Goal: Transaction & Acquisition: Purchase product/service

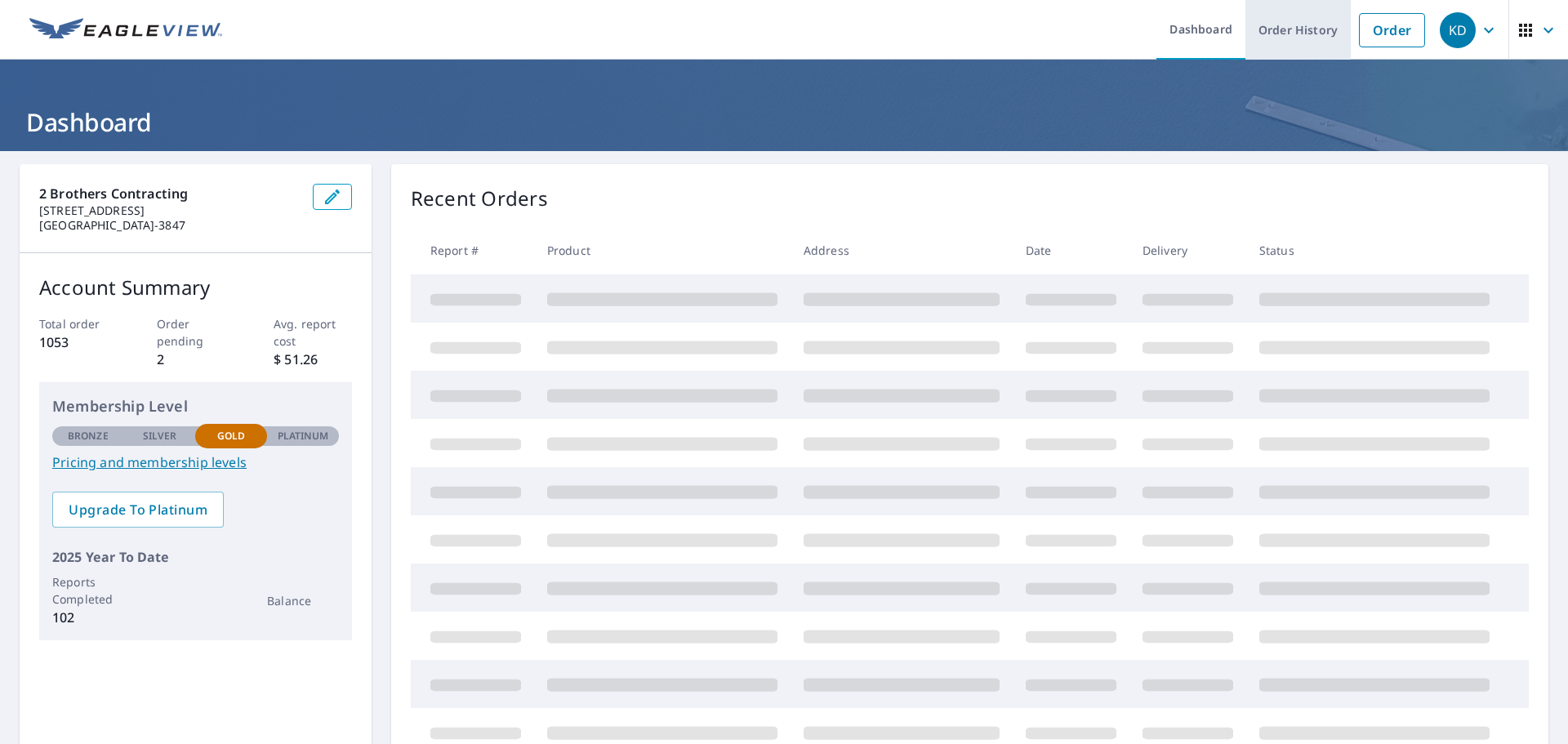
click at [1265, 36] on link "Order History" at bounding box center [1298, 30] width 105 height 60
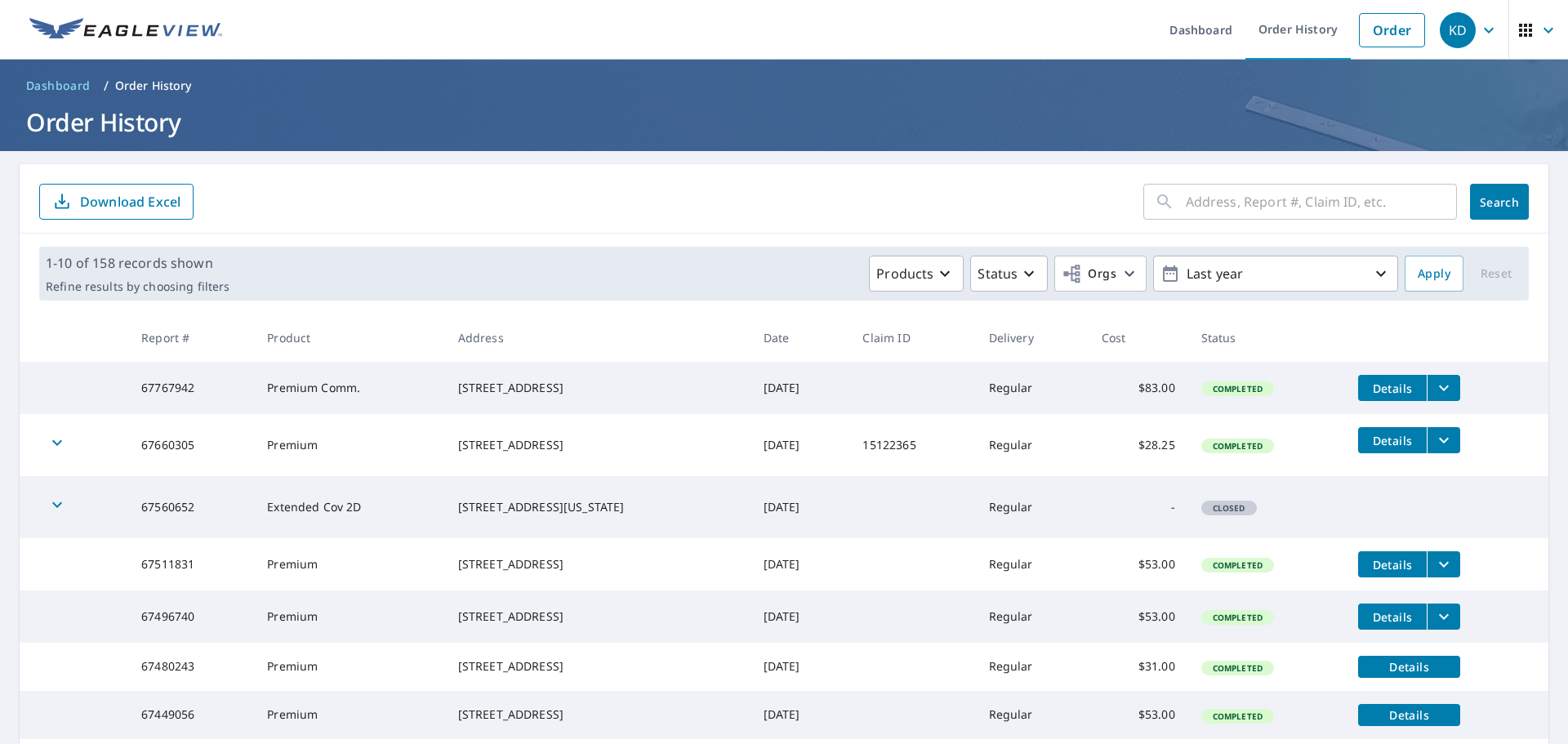
click at [1238, 214] on input "text" at bounding box center [1321, 202] width 271 height 46
paste input "59589803"
type input "59589803"
click at [1483, 202] on span "Search" at bounding box center [1499, 202] width 32 height 16
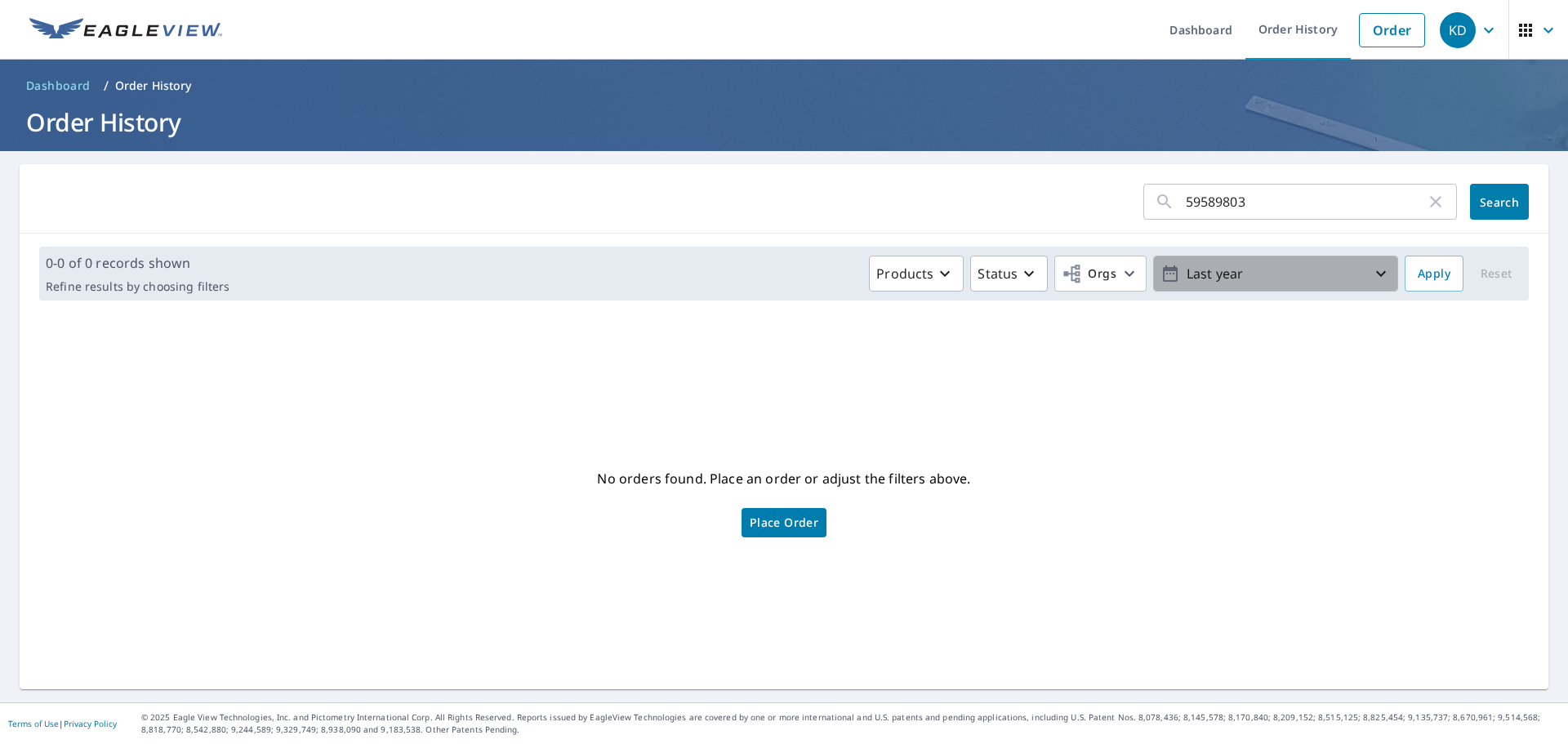
click at [1271, 272] on p "Last year" at bounding box center [1275, 274] width 191 height 28
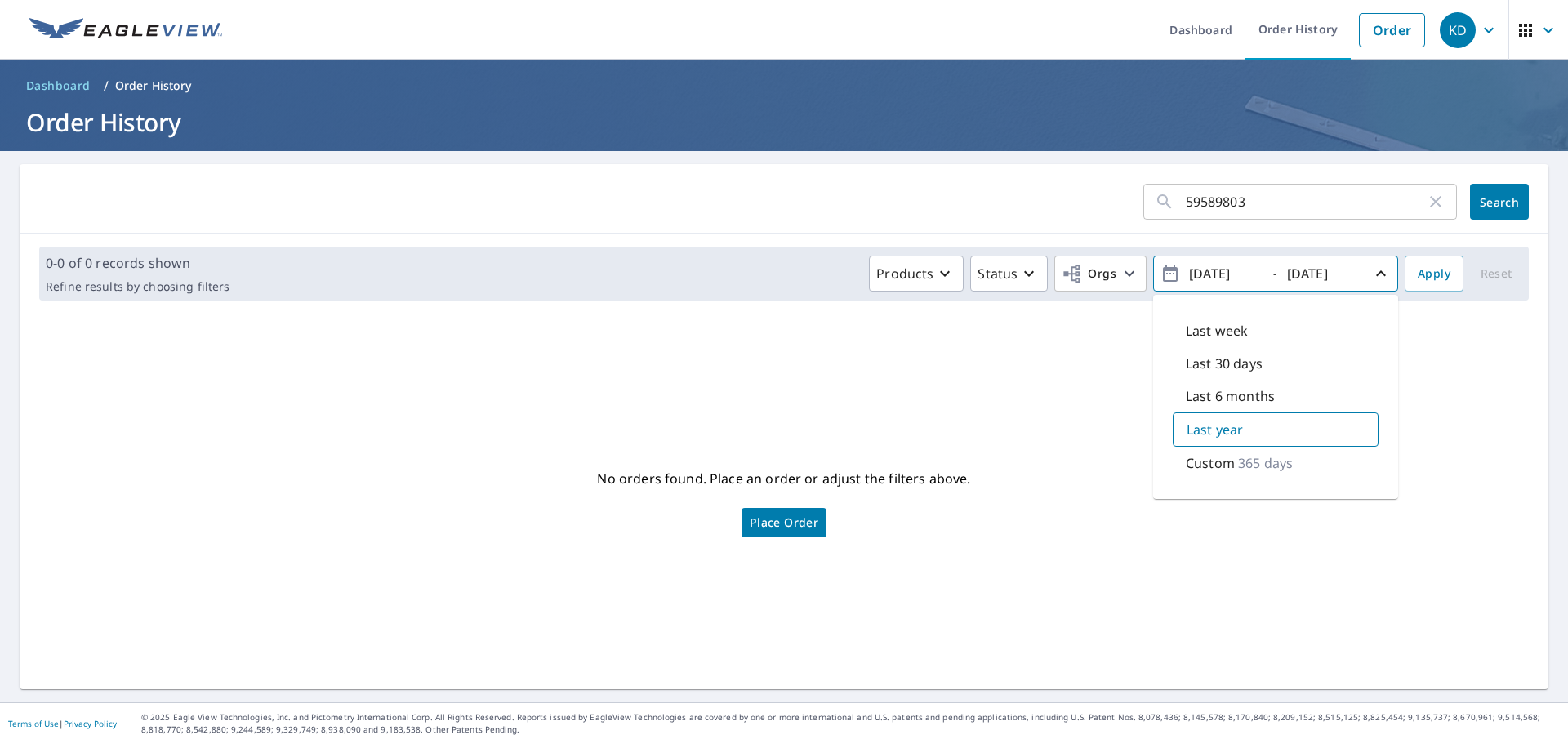
click at [1203, 274] on input "[DATE]" at bounding box center [1224, 273] width 80 height 26
click at [1211, 274] on input "[DATE]" at bounding box center [1224, 273] width 80 height 26
click at [1209, 274] on input "[DATE]" at bounding box center [1224, 273] width 80 height 26
type input "[DATE]"
click at [1421, 282] on span "Apply" at bounding box center [1433, 274] width 32 height 21
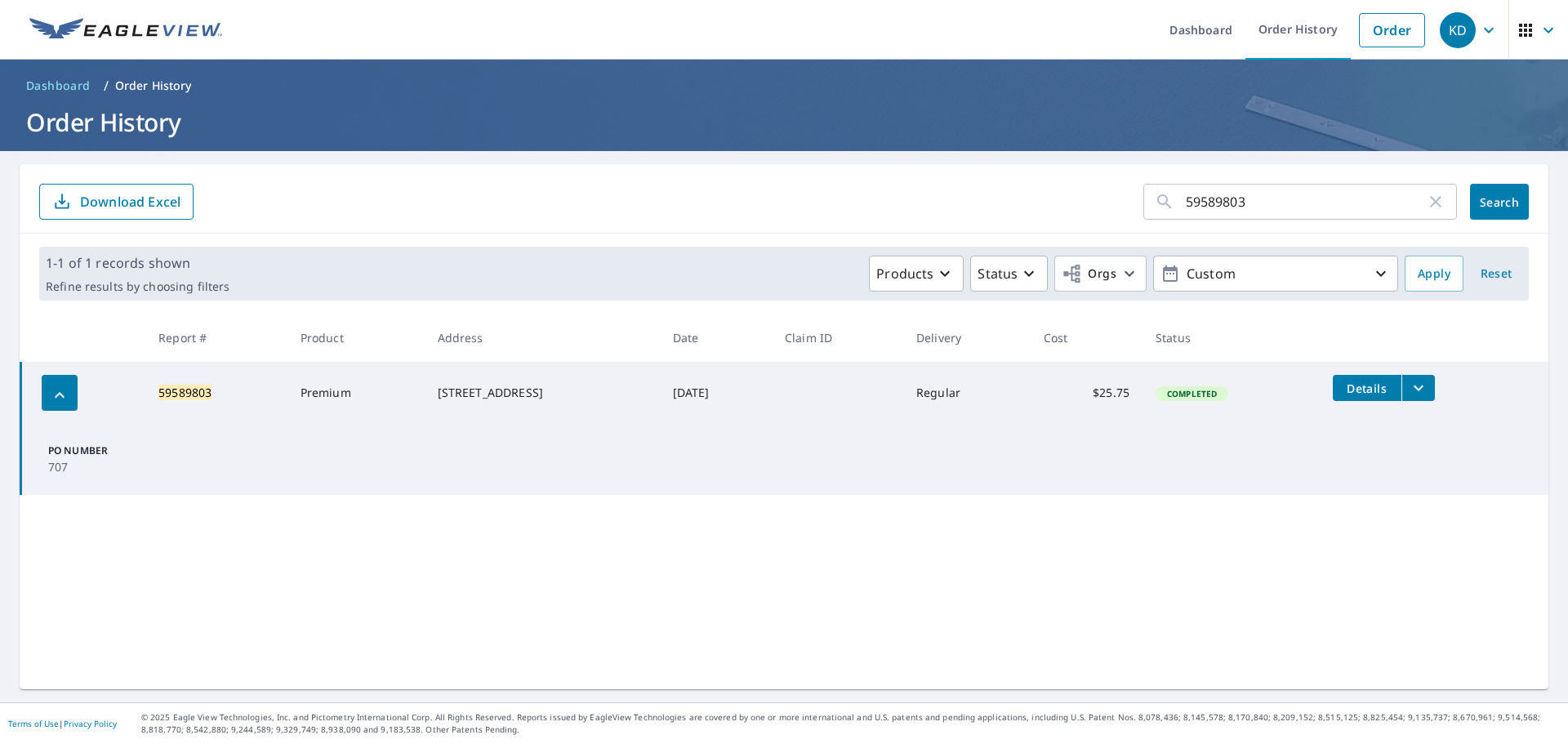
click at [1423, 392] on icon "filesDropdownBtn-59589803" at bounding box center [1419, 388] width 20 height 20
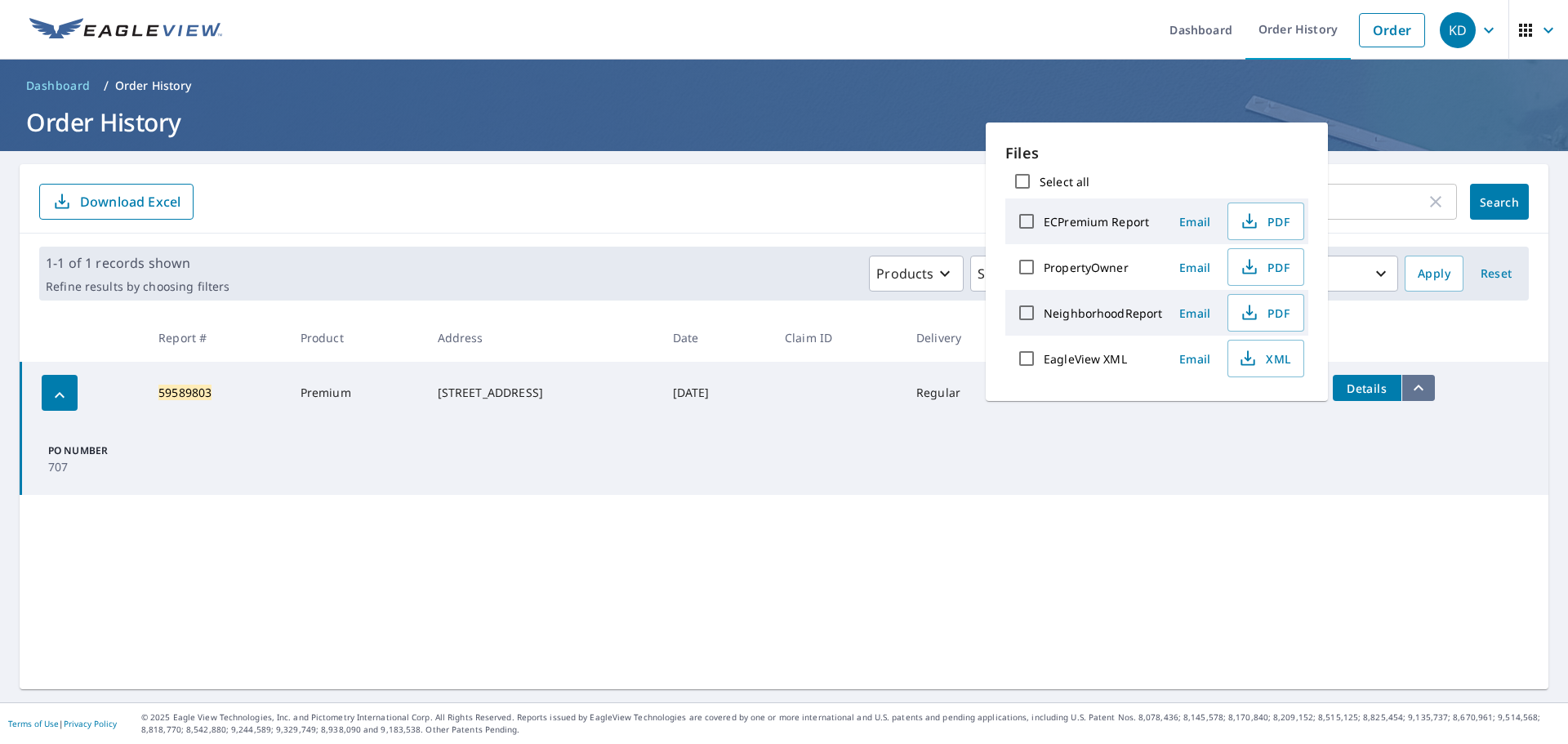
click at [1420, 393] on icon "filesDropdownBtn-59589803" at bounding box center [1419, 388] width 20 height 20
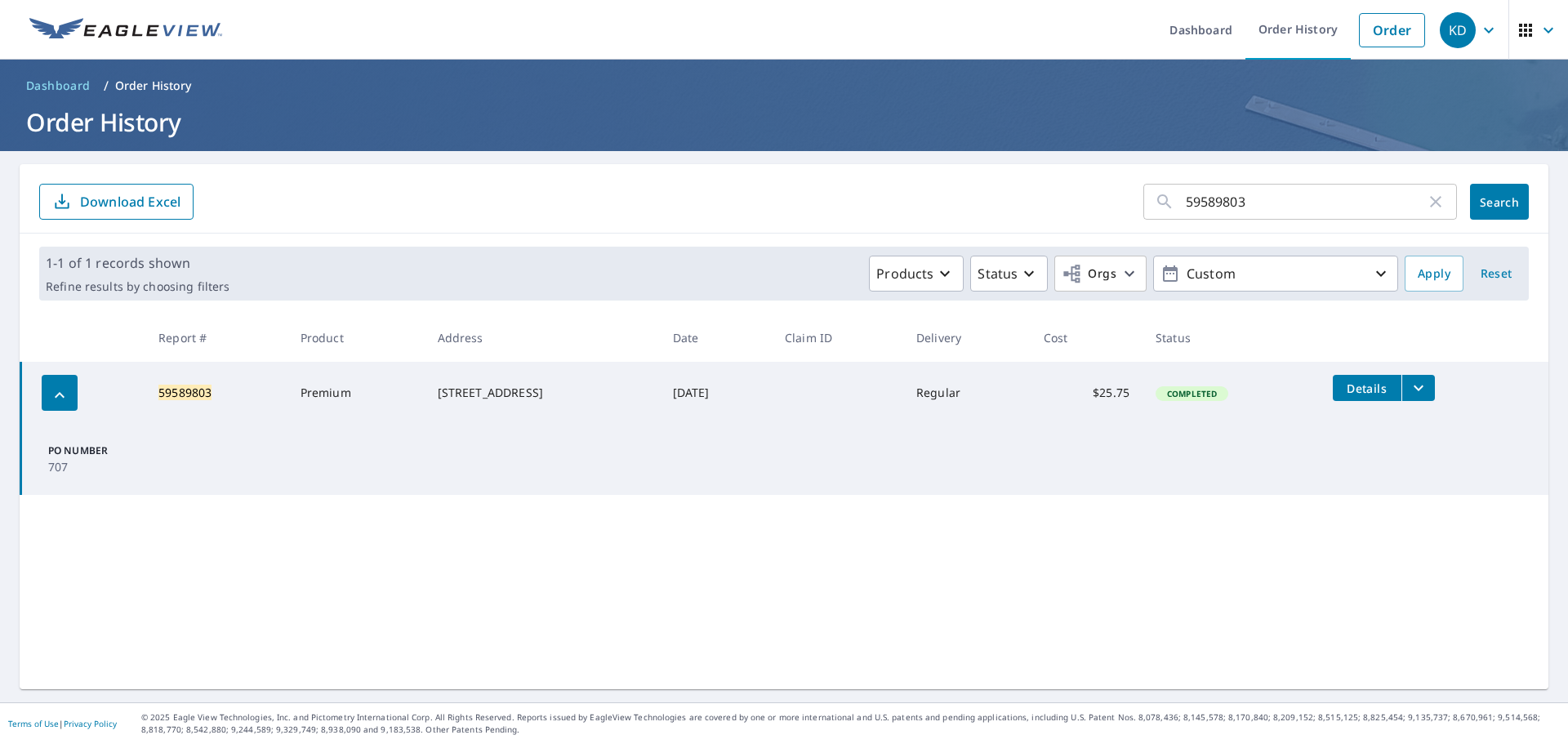
click at [1342, 390] on span "Details" at bounding box center [1366, 388] width 49 height 16
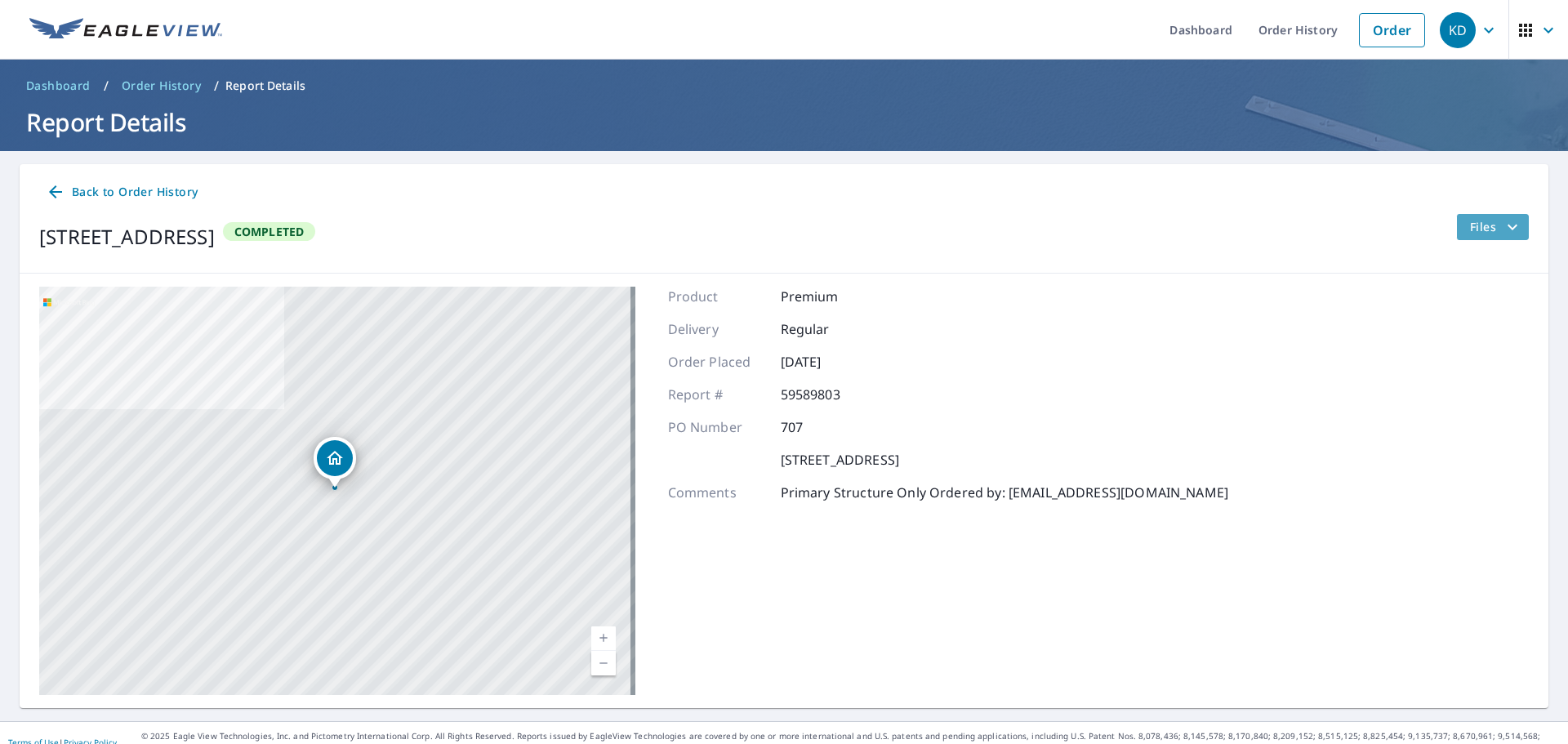
click at [1512, 227] on button "Files" at bounding box center [1492, 227] width 72 height 26
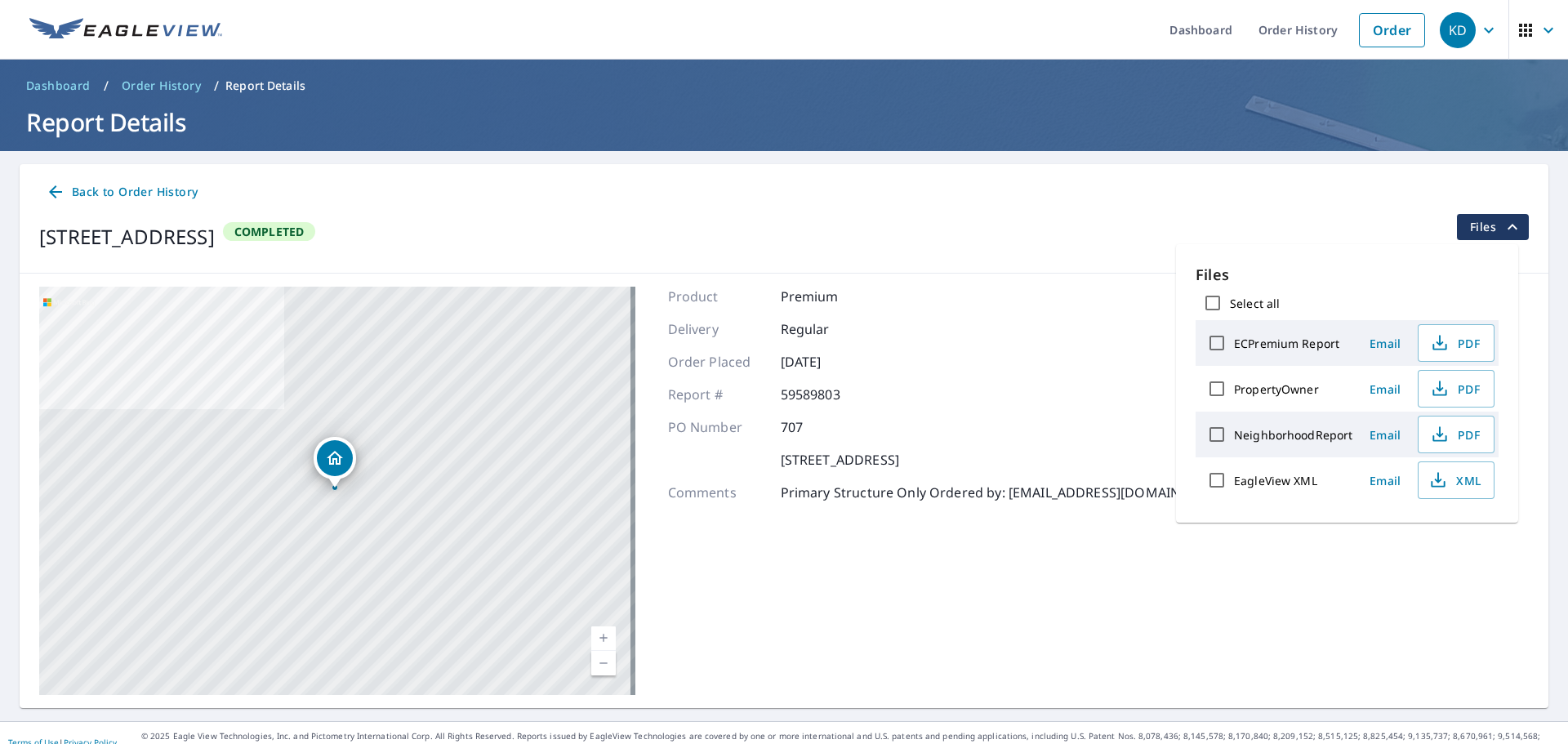
click at [1482, 234] on span "Files" at bounding box center [1496, 227] width 52 height 20
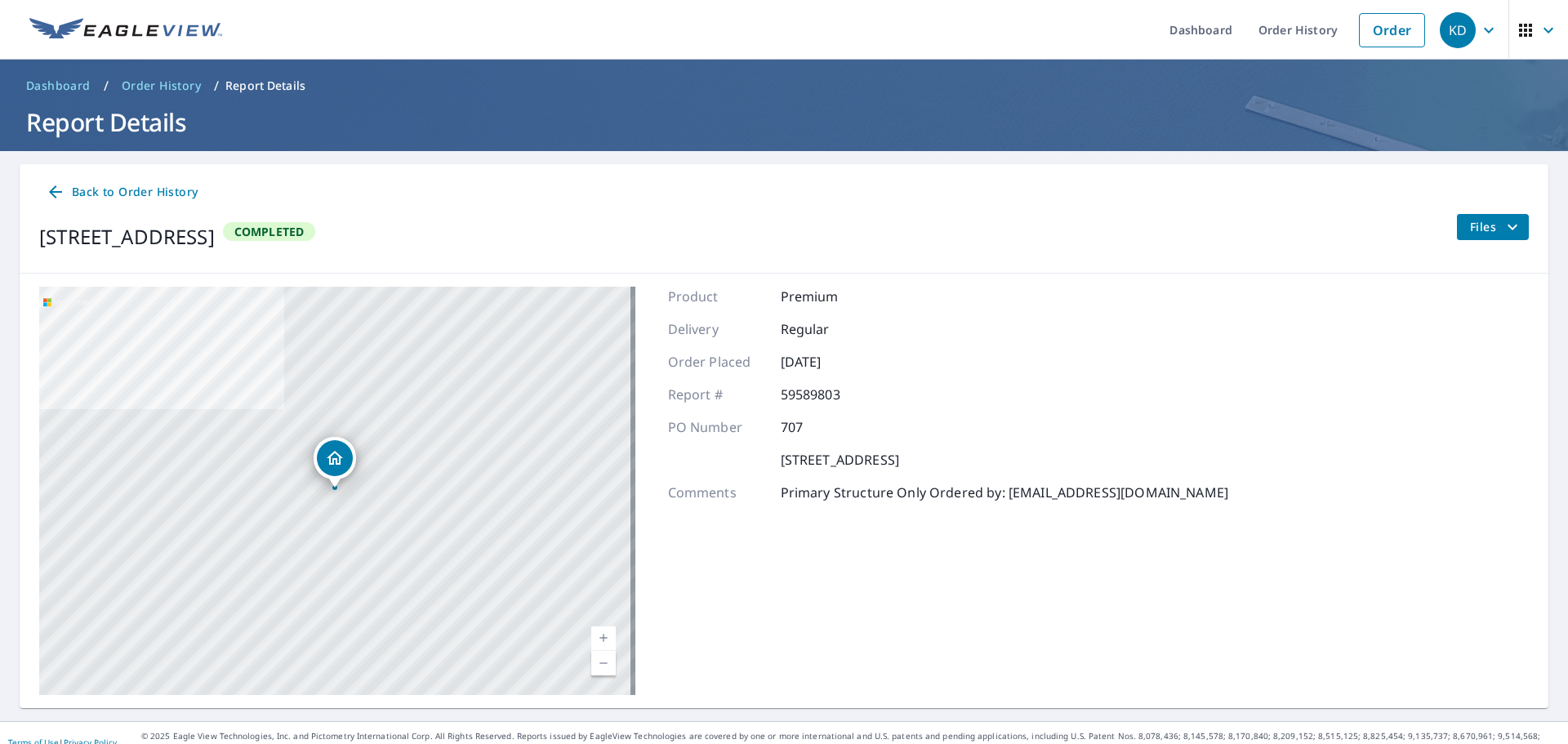
click at [1517, 37] on icon "button" at bounding box center [1526, 31] width 20 height 20
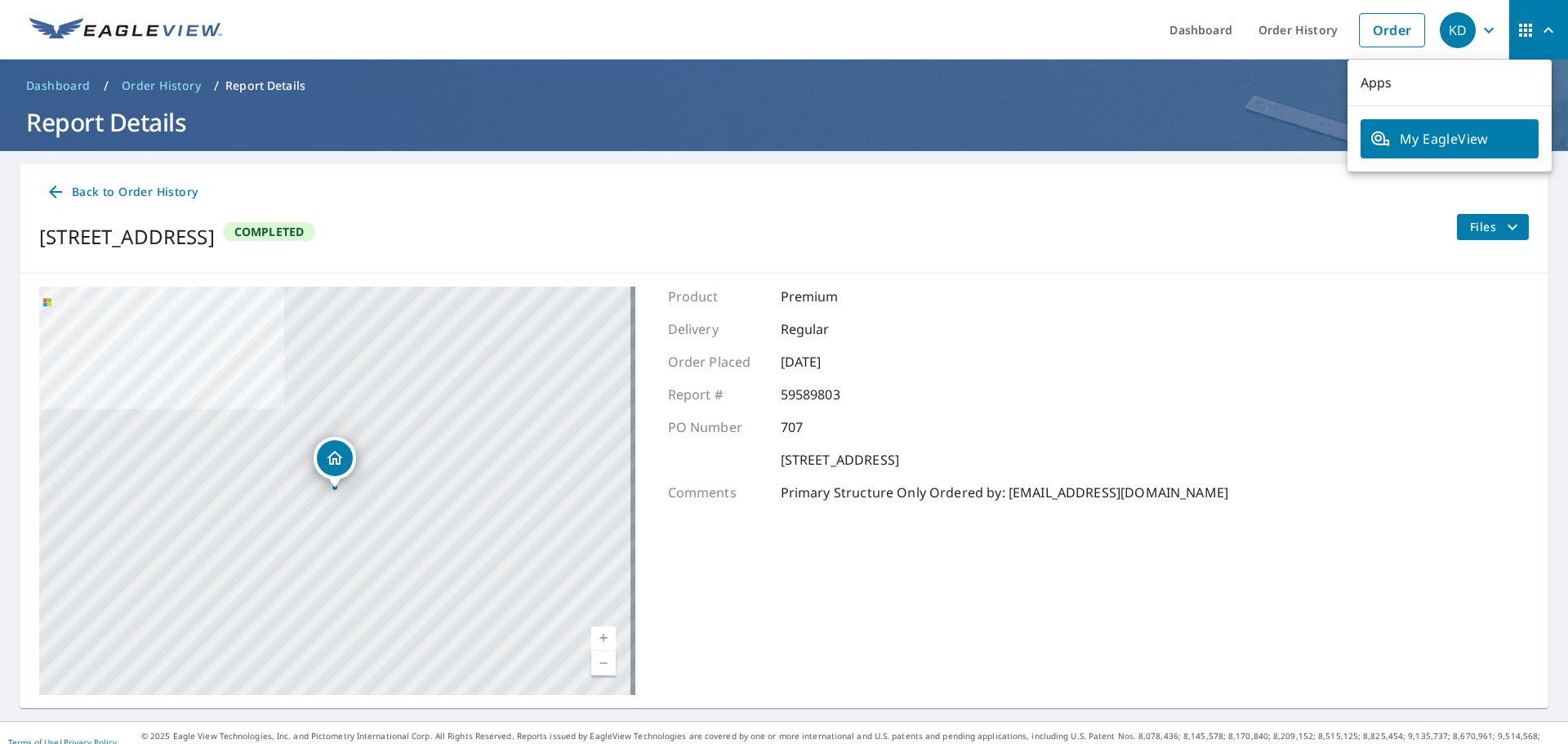
click at [1456, 38] on div "KD" at bounding box center [1457, 30] width 36 height 36
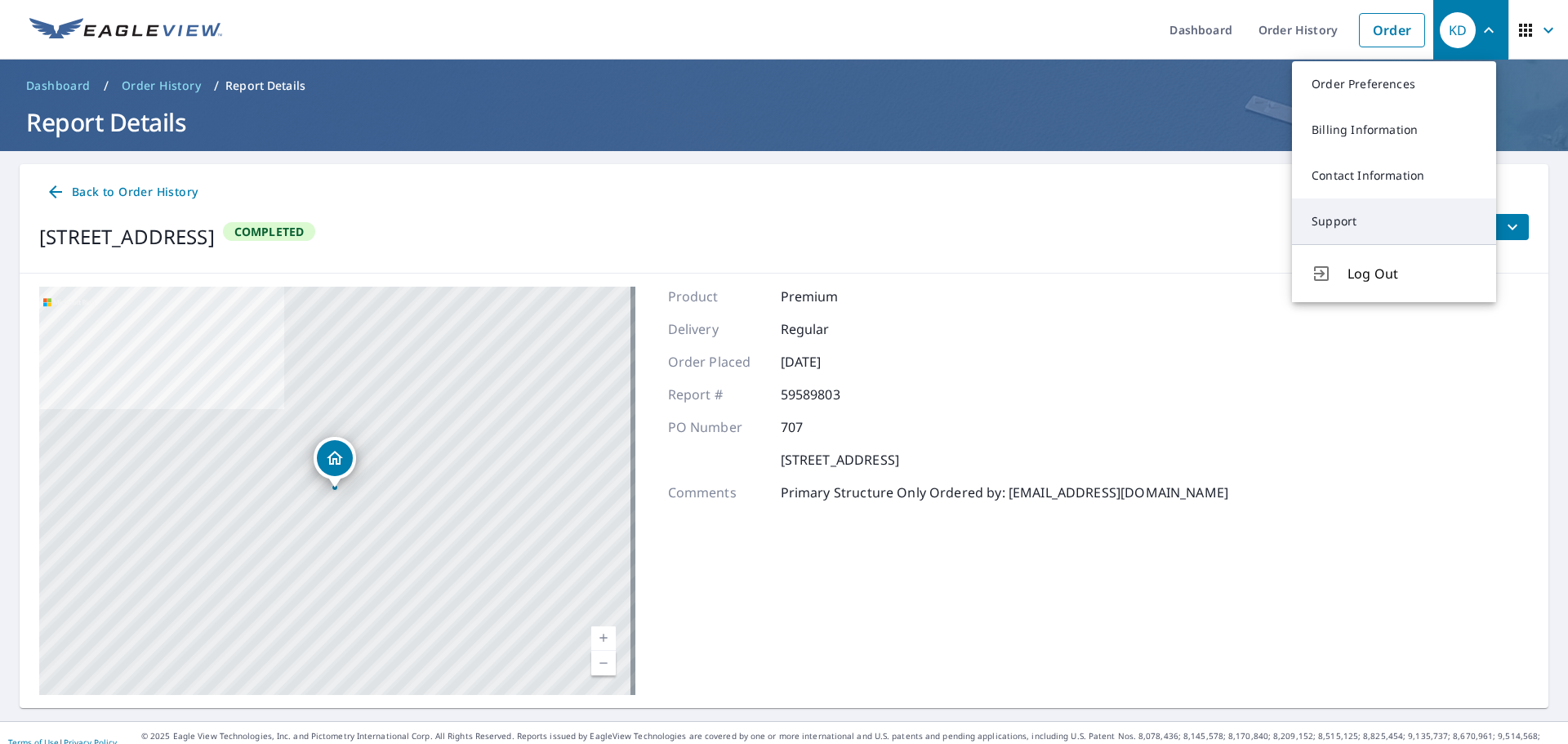
click at [1361, 229] on link "Support" at bounding box center [1394, 221] width 204 height 46
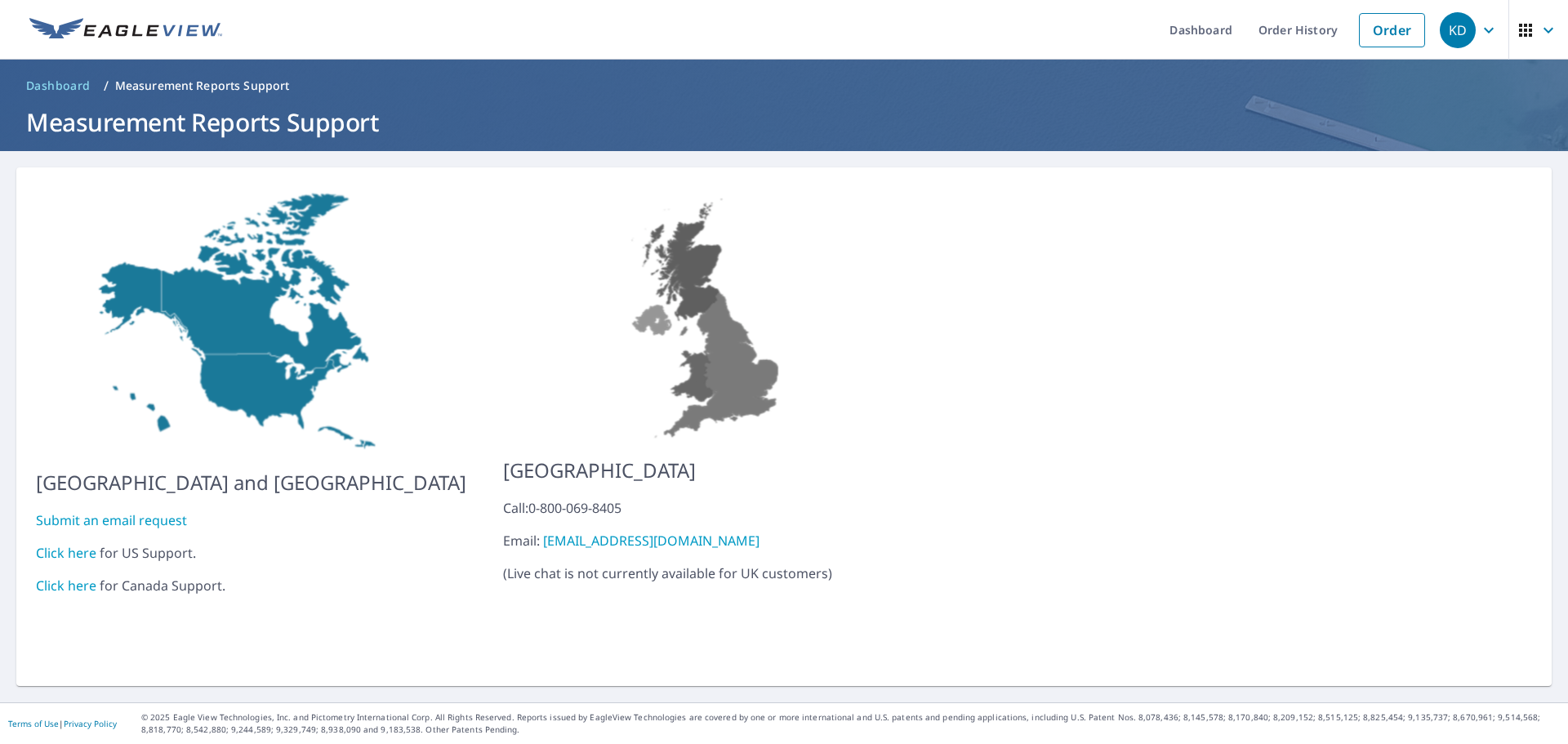
click at [72, 544] on link "Click here" at bounding box center [66, 553] width 61 height 18
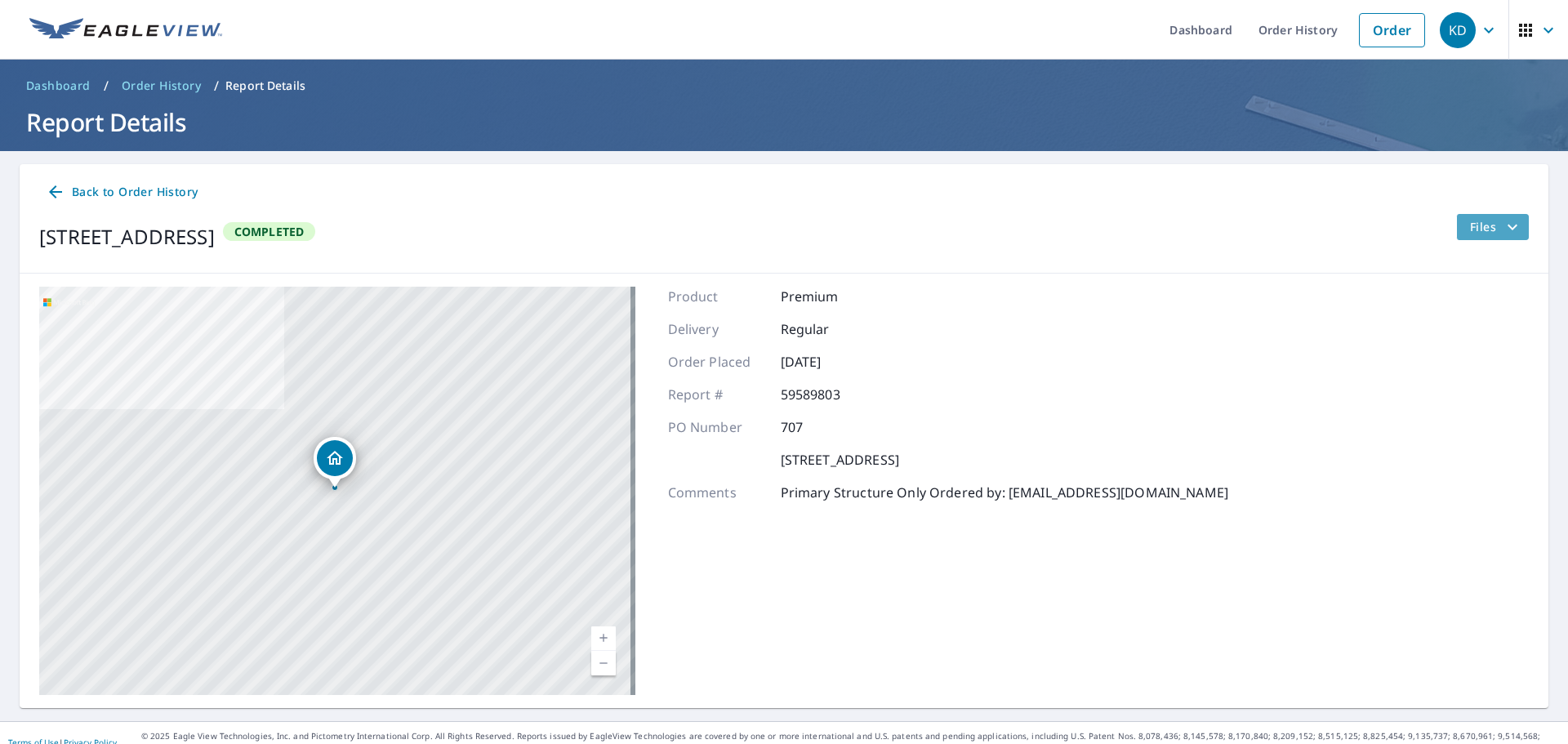
click at [1502, 231] on icon "filesDropdownBtn-59589803" at bounding box center [1512, 227] width 20 height 20
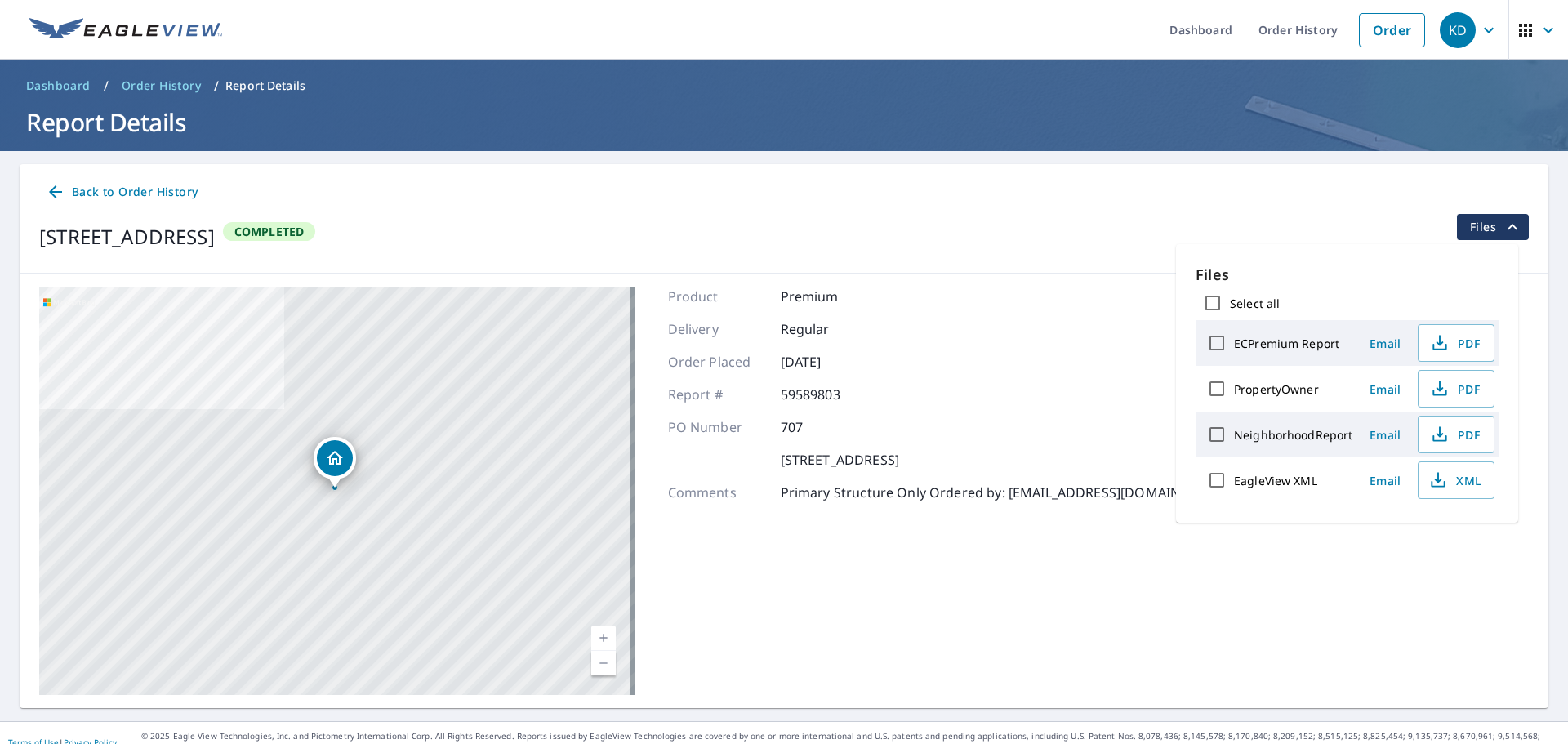
click at [1502, 230] on icon "filesDropdownBtn-59589803" at bounding box center [1512, 227] width 20 height 20
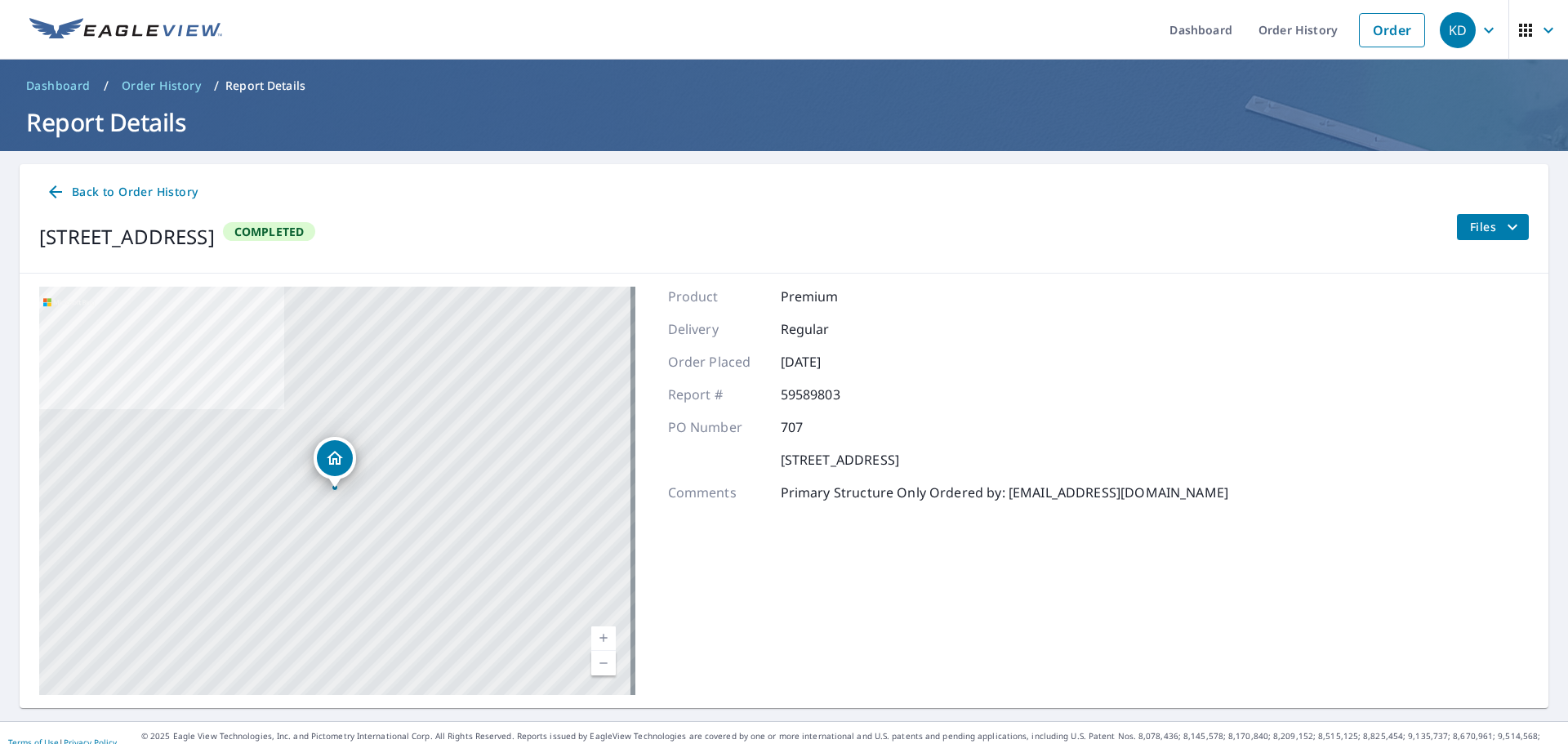
click at [148, 87] on span "Order History" at bounding box center [161, 86] width 79 height 17
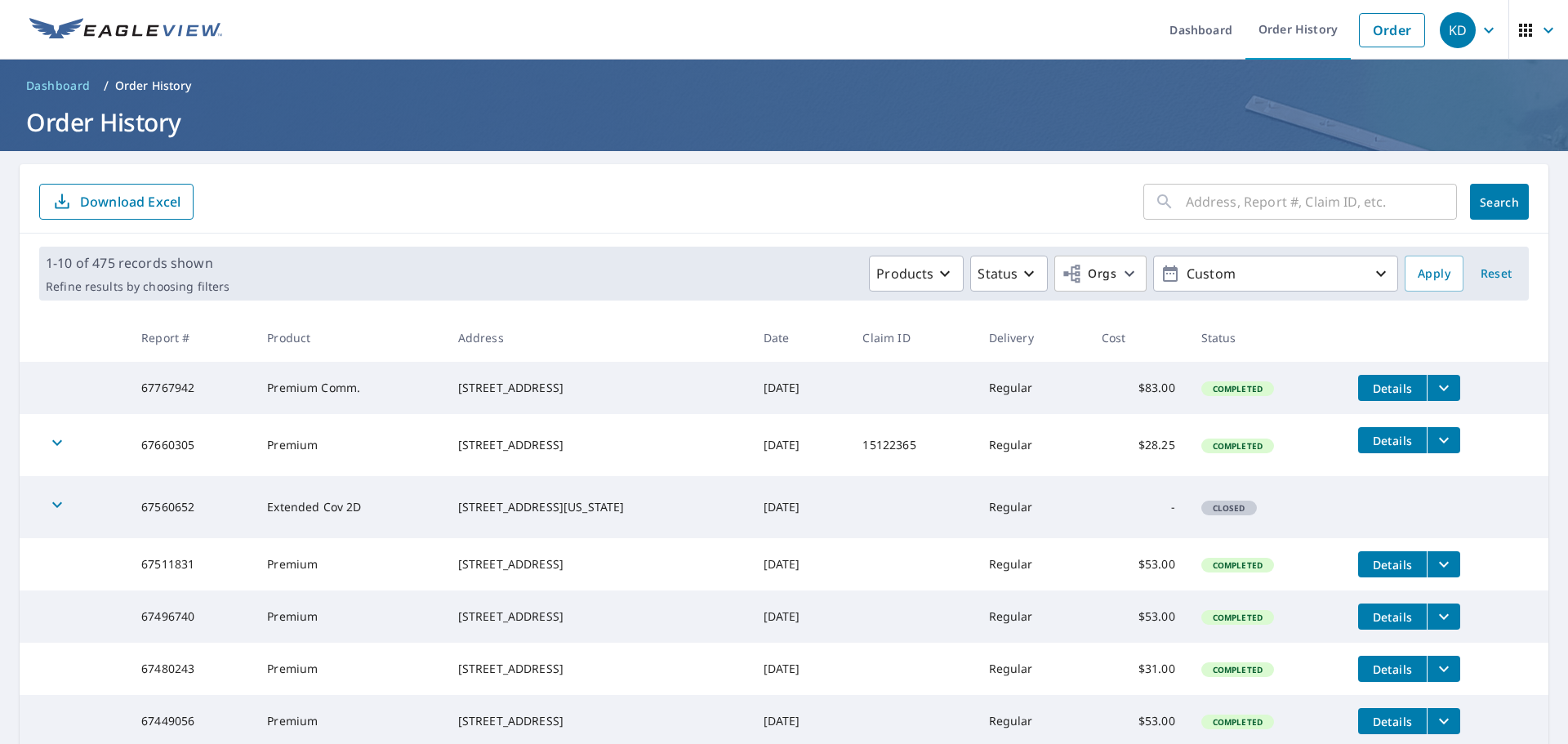
click at [1221, 211] on input "text" at bounding box center [1321, 202] width 271 height 46
type input "625"
click button "Search" at bounding box center [1499, 202] width 59 height 36
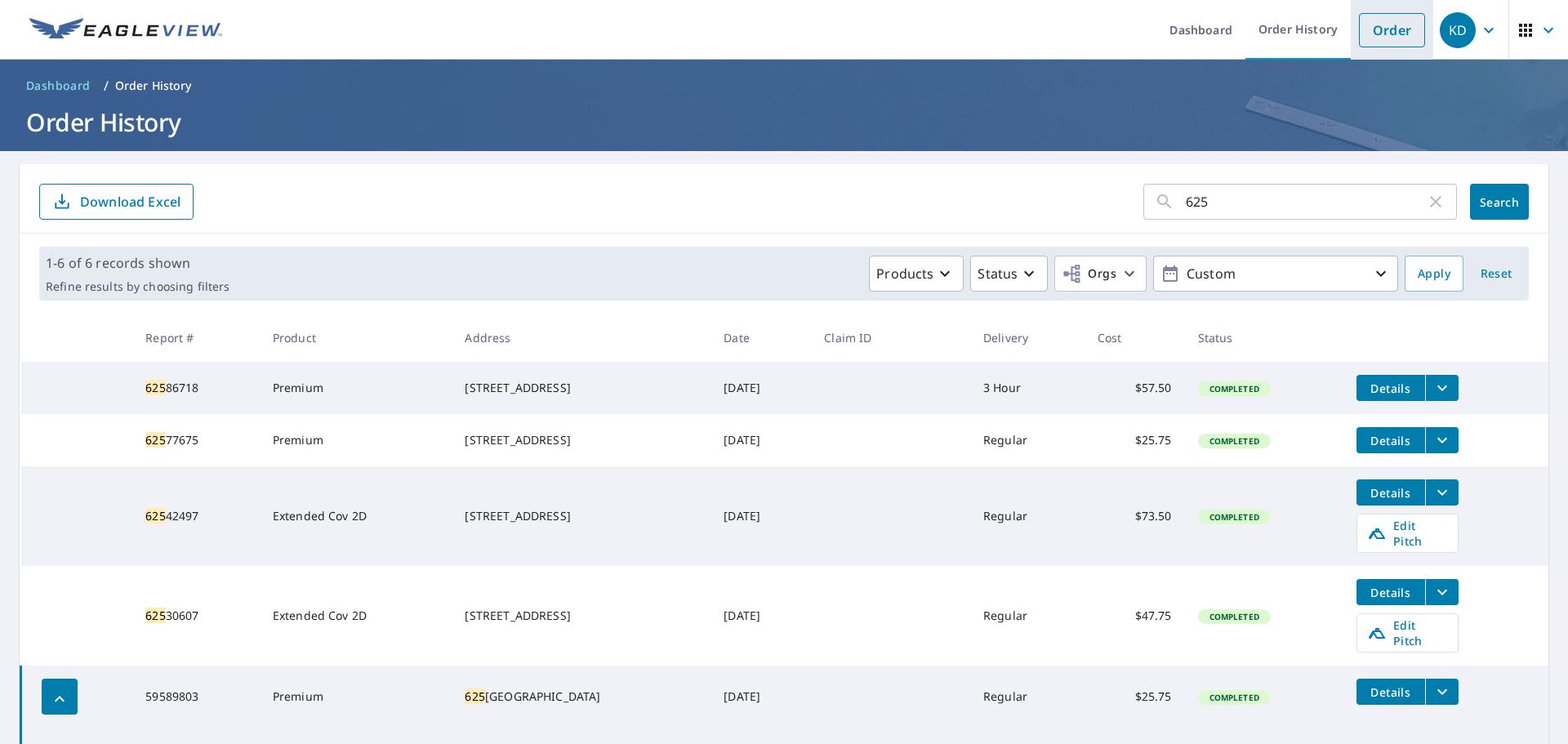
click at [1361, 20] on link "Order" at bounding box center [1391, 30] width 66 height 34
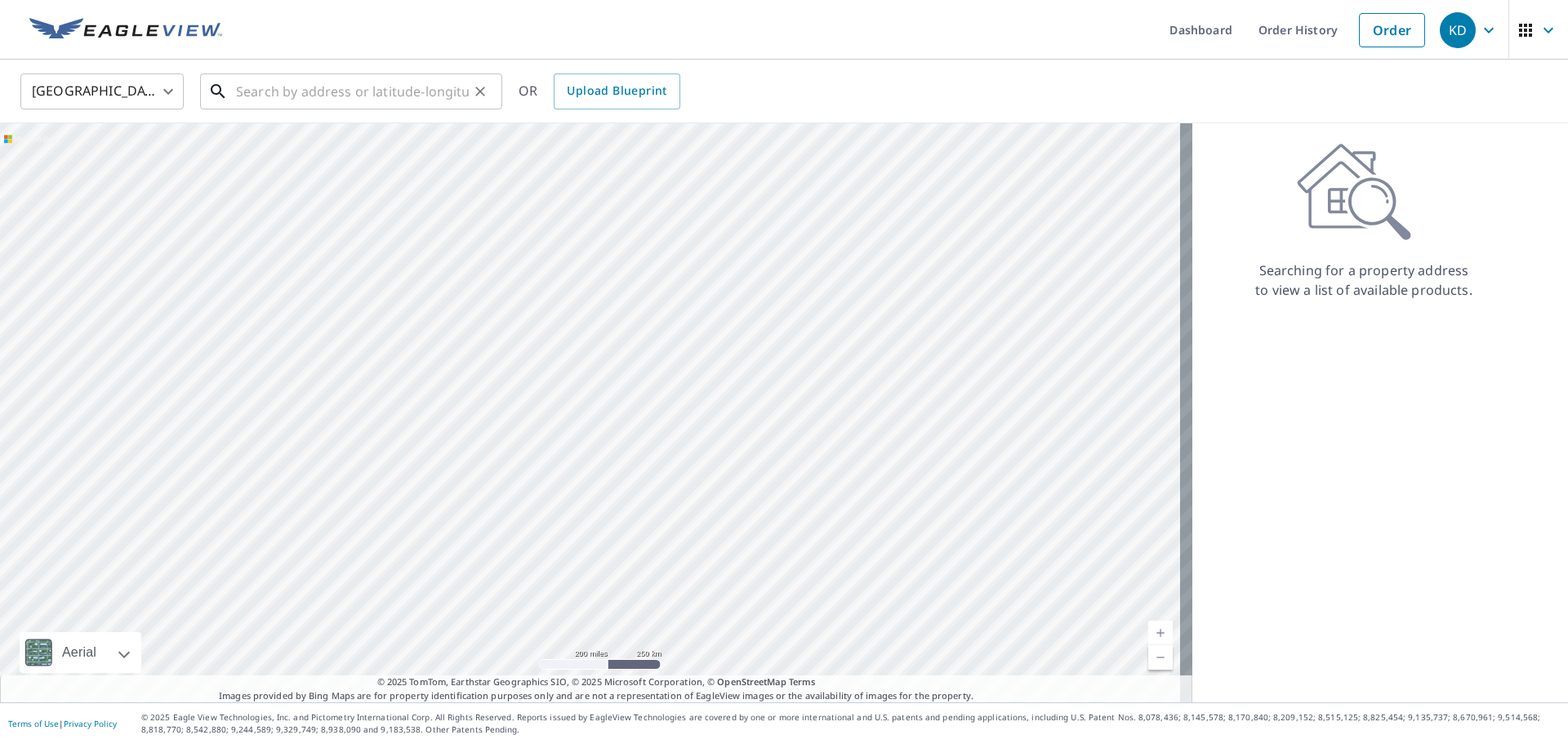
click at [303, 88] on input "text" at bounding box center [352, 91] width 232 height 46
click at [378, 99] on input "text" at bounding box center [352, 91] width 232 height 46
paste input "[STREET_ADDRESS]"
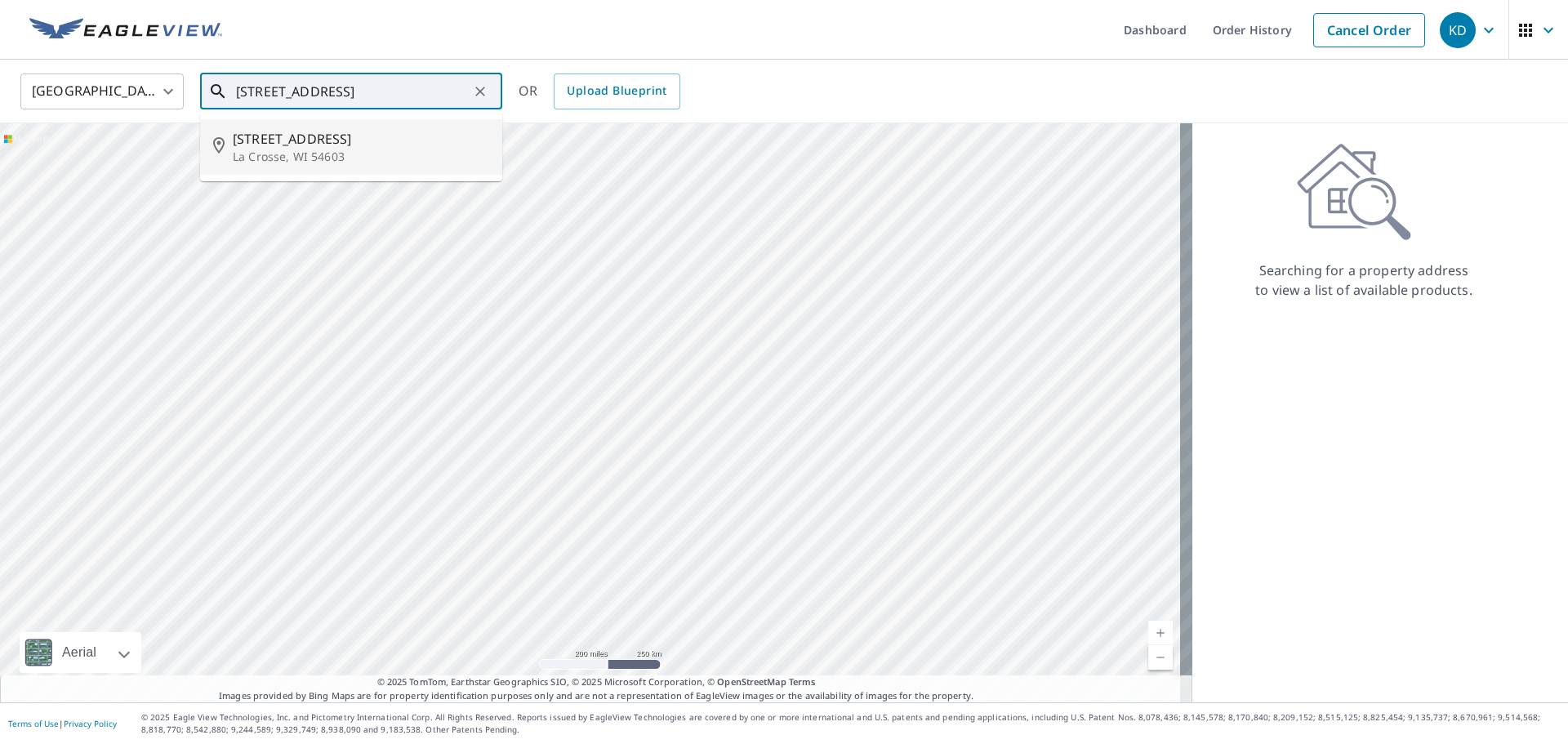
click at [357, 141] on span "[STREET_ADDRESS]" at bounding box center [361, 139] width 257 height 20
type input "[STREET_ADDRESS]"
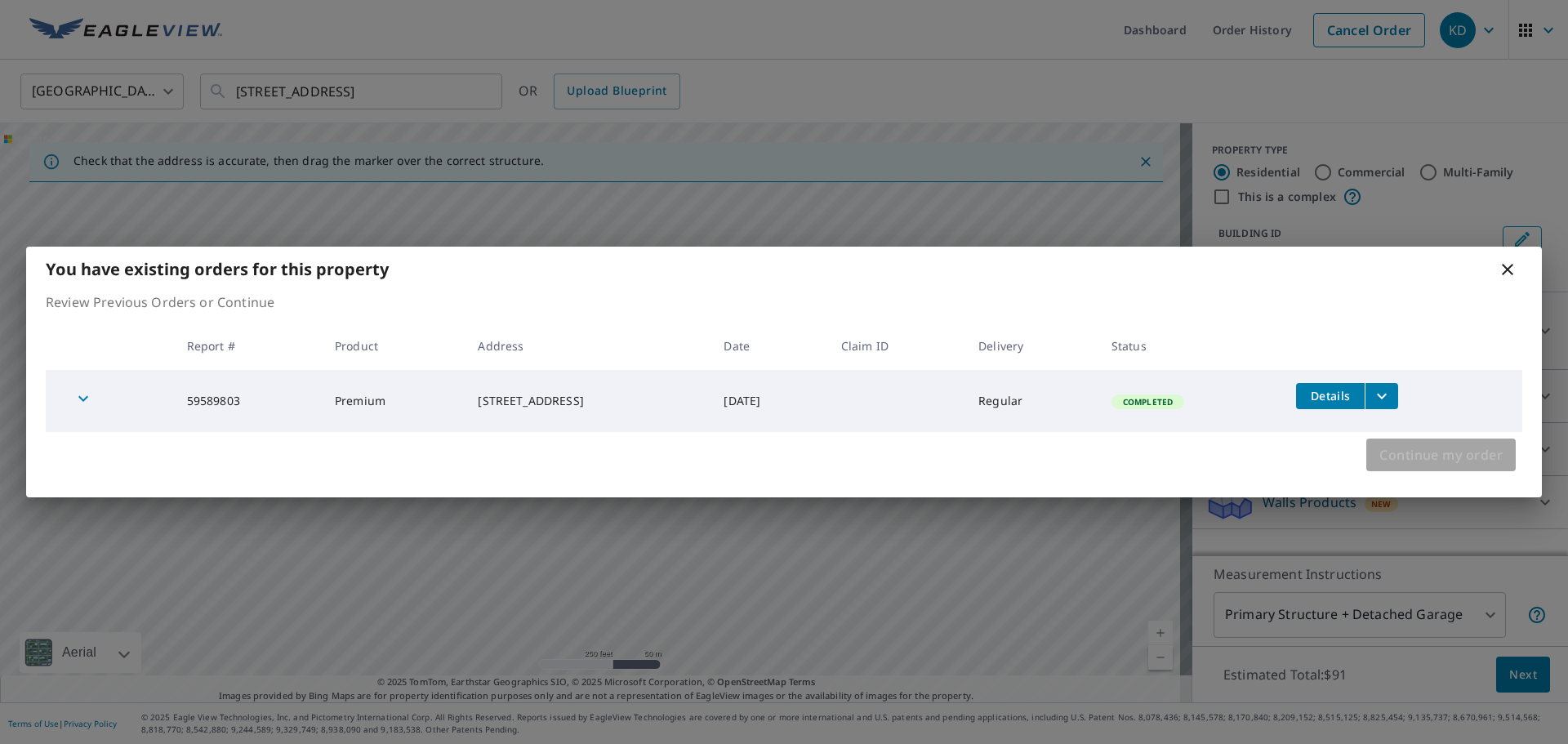
click at [1432, 457] on span "Continue my order" at bounding box center [1441, 454] width 123 height 22
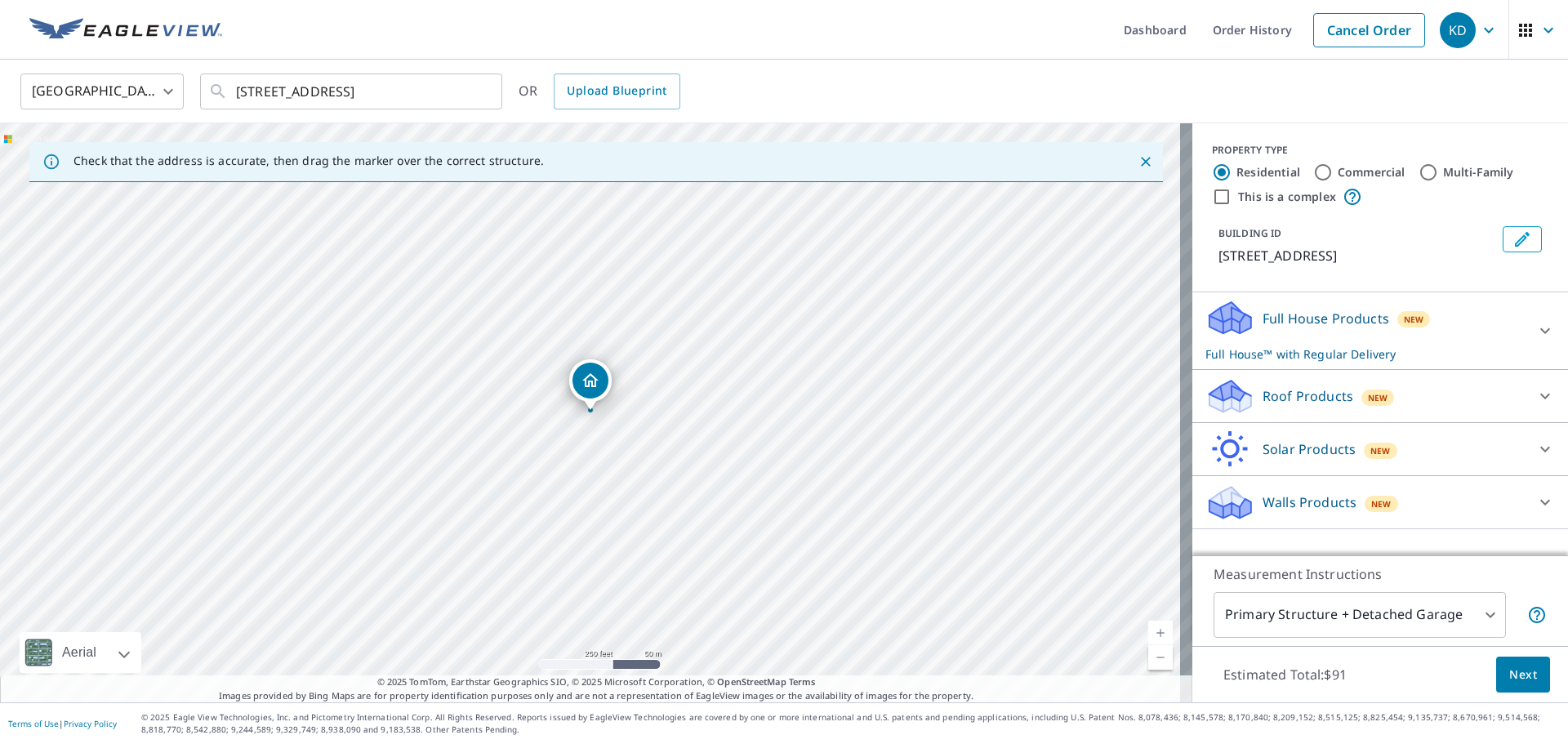
click at [1434, 334] on div "Full House Products New Full House™ with Regular Delivery" at bounding box center [1366, 331] width 320 height 63
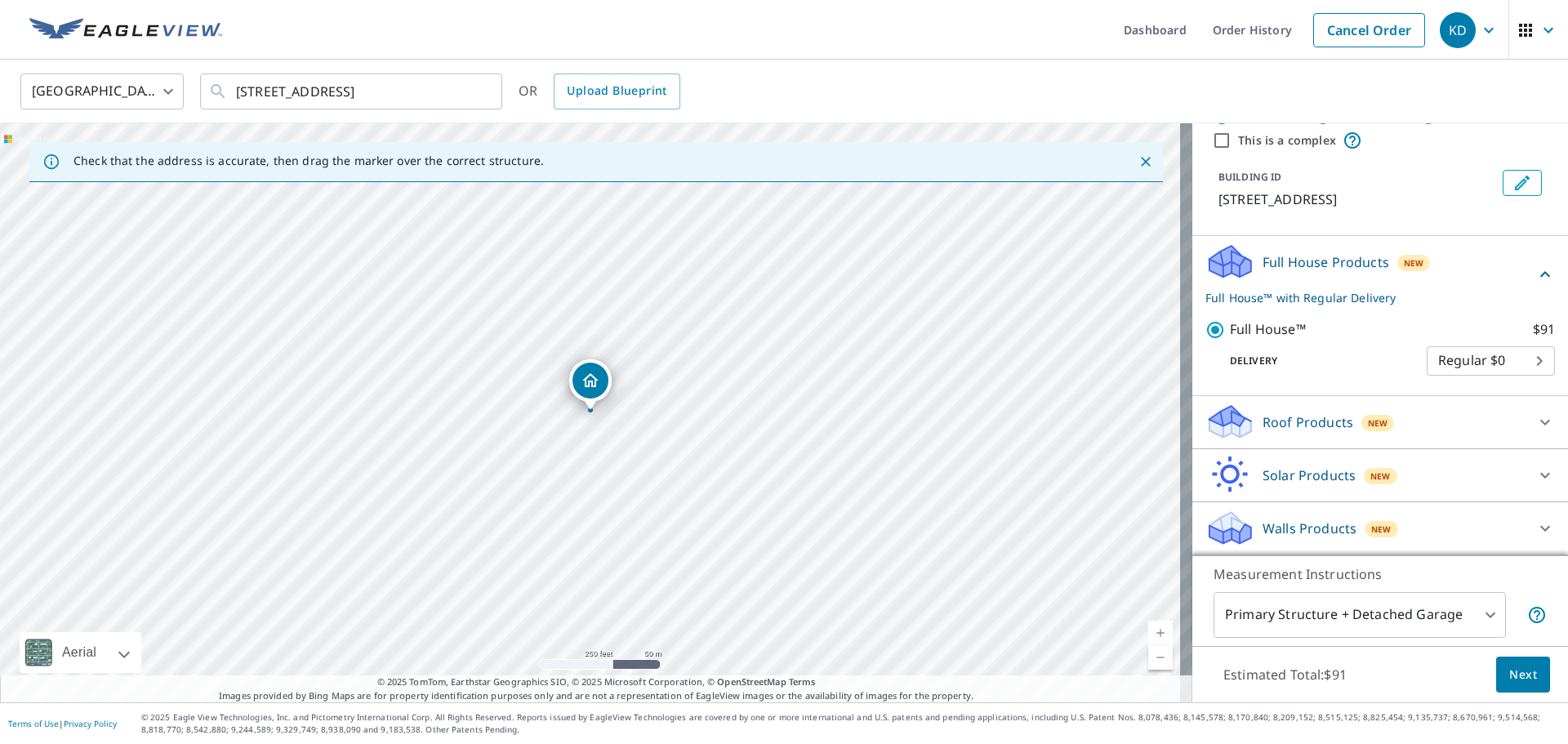
click at [1390, 528] on div "Walls Products New" at bounding box center [1366, 528] width 320 height 38
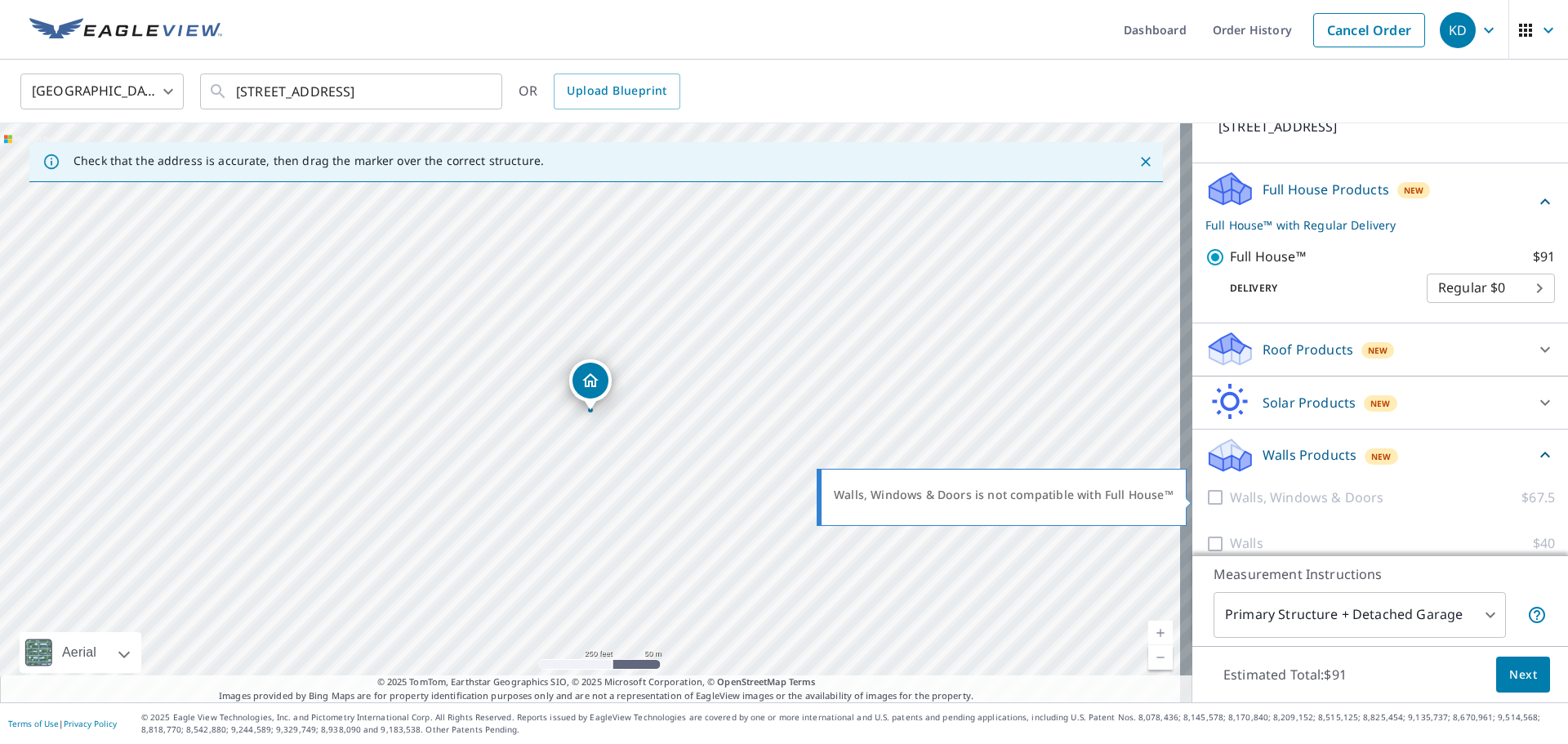
scroll to position [147, 0]
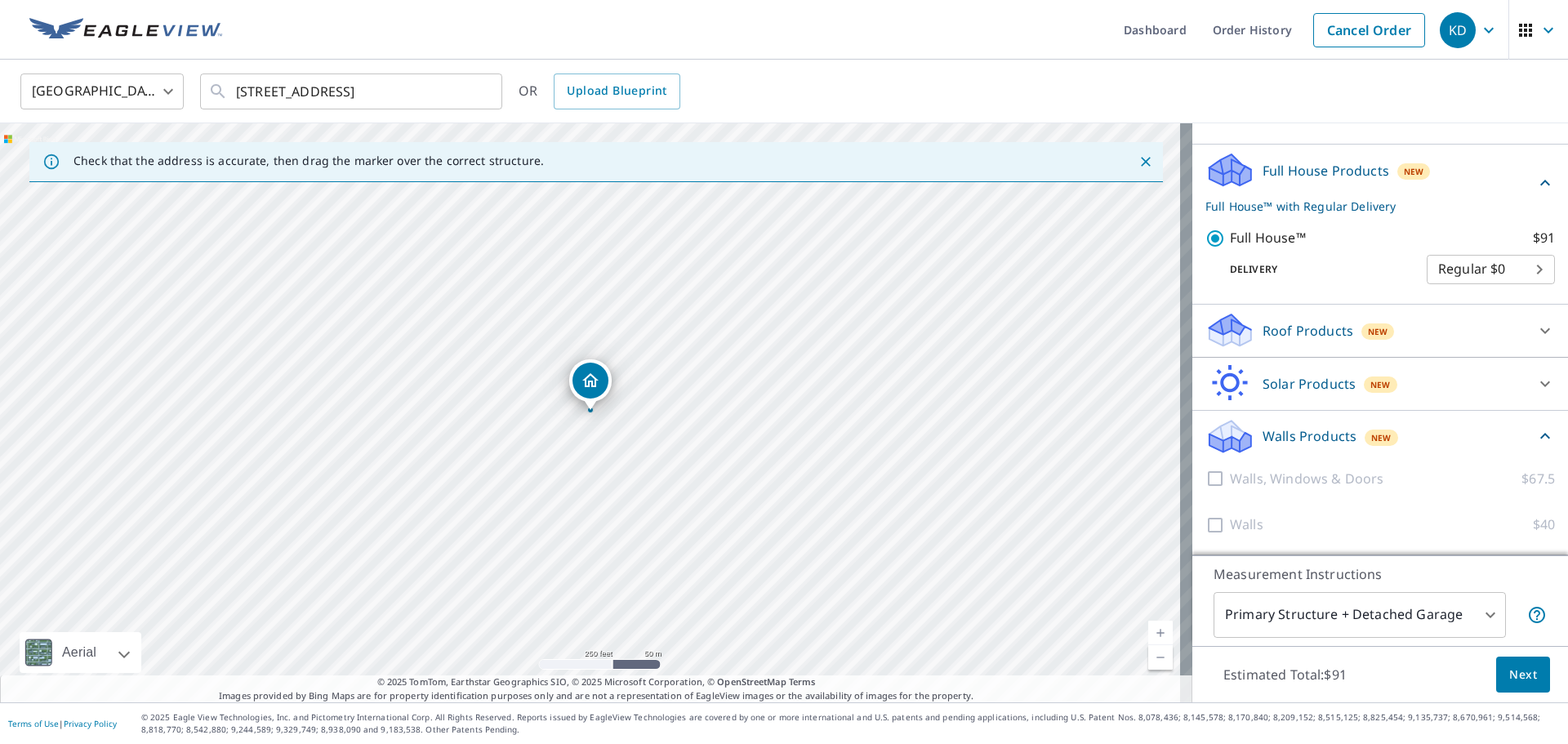
click at [1390, 337] on div "Roof Products New" at bounding box center [1366, 330] width 320 height 38
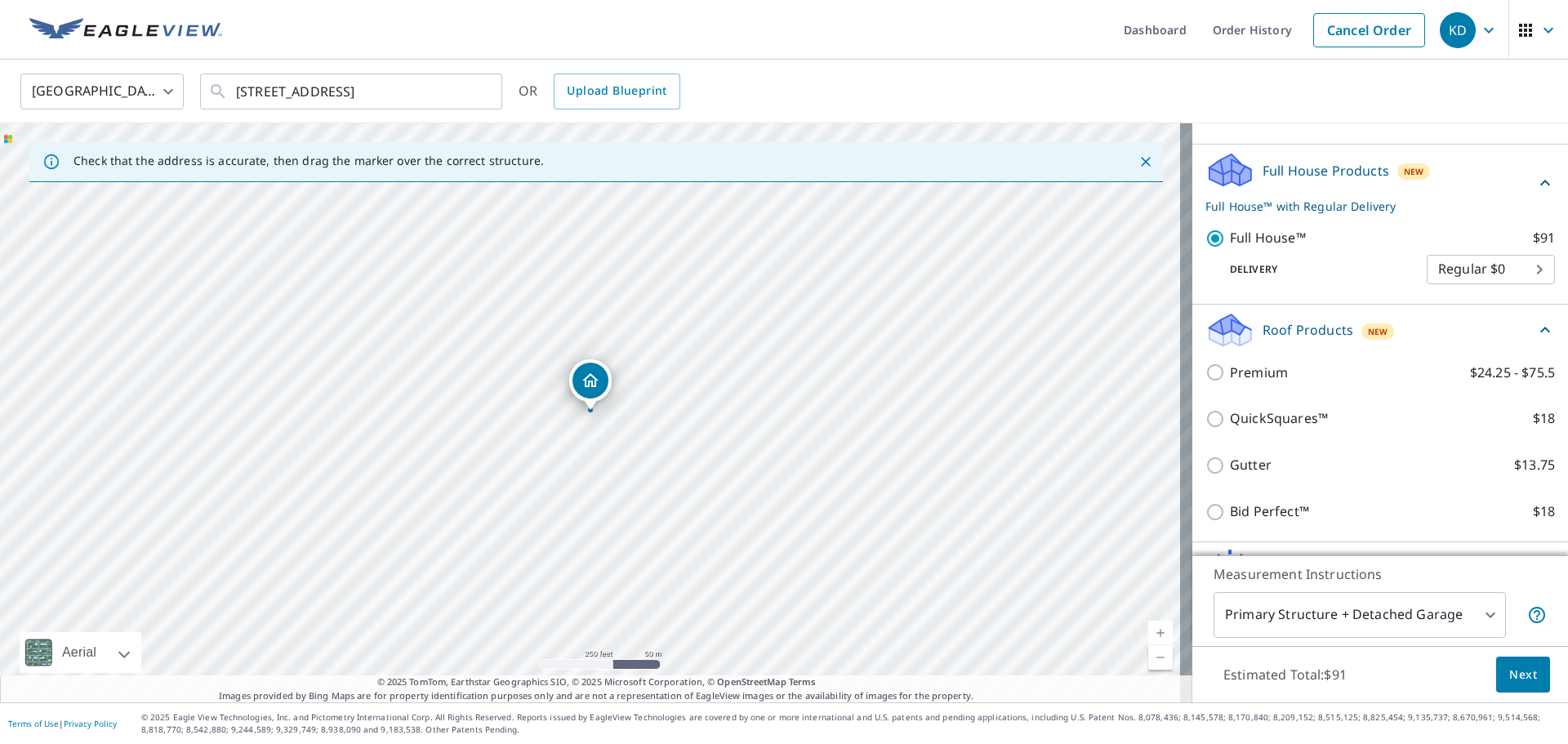
click at [1390, 337] on div "Roof Products New" at bounding box center [1371, 330] width 330 height 38
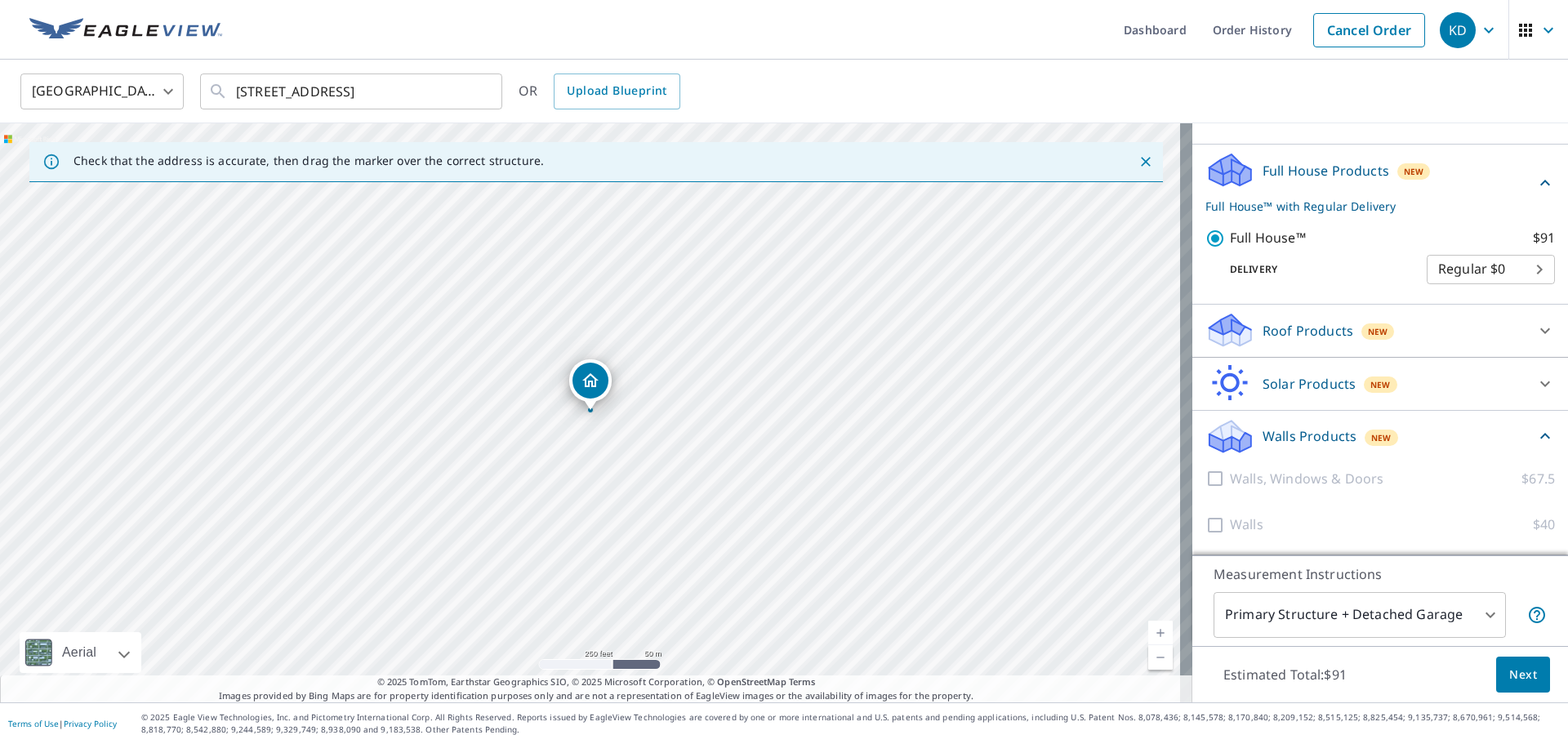
click at [1320, 627] on body "KD KD Dashboard Order History Cancel Order KD [GEOGRAPHIC_DATA] [GEOGRAPHIC_DAT…" at bounding box center [784, 372] width 1568 height 744
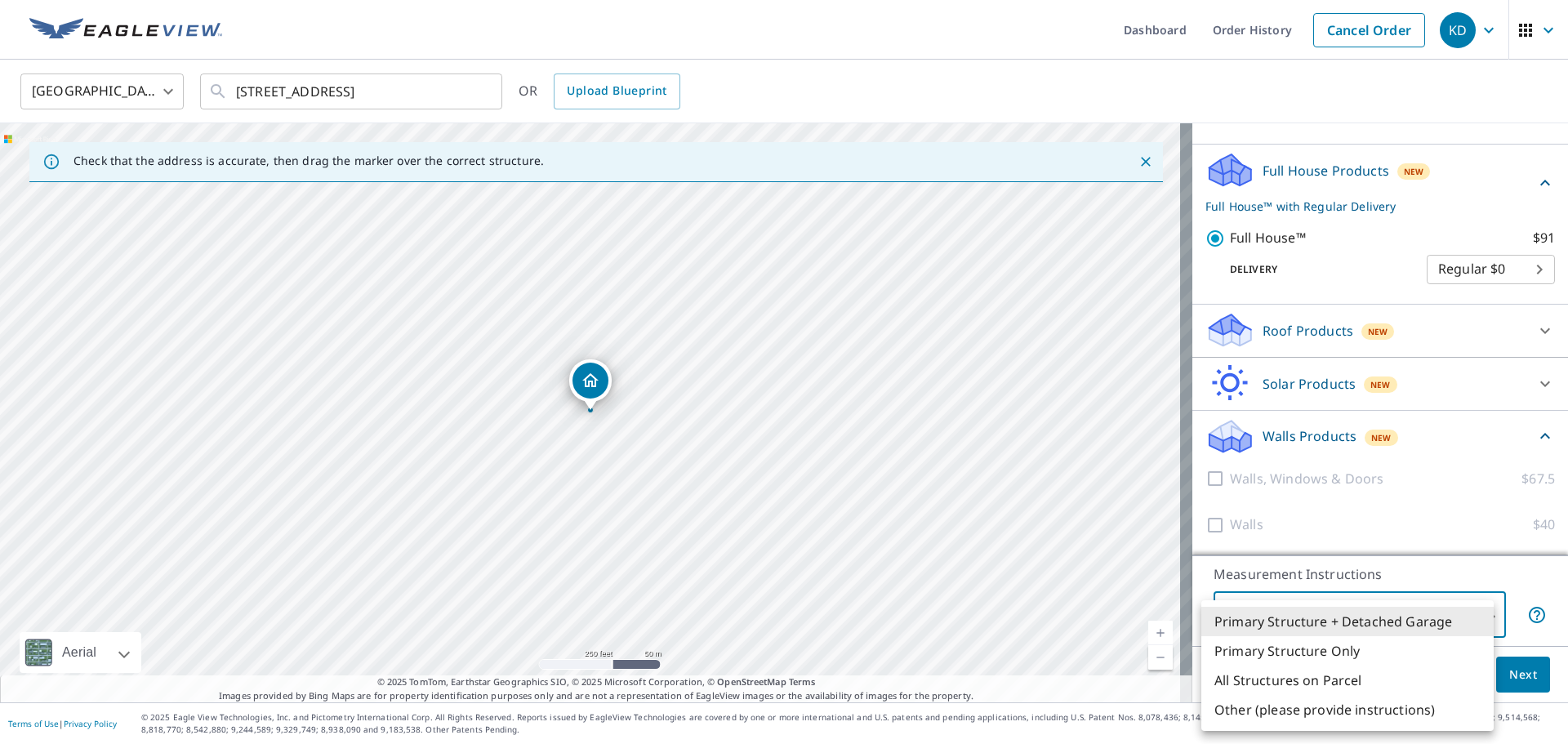
click at [1312, 645] on li "Primary Structure Only" at bounding box center [1347, 650] width 292 height 29
type input "2"
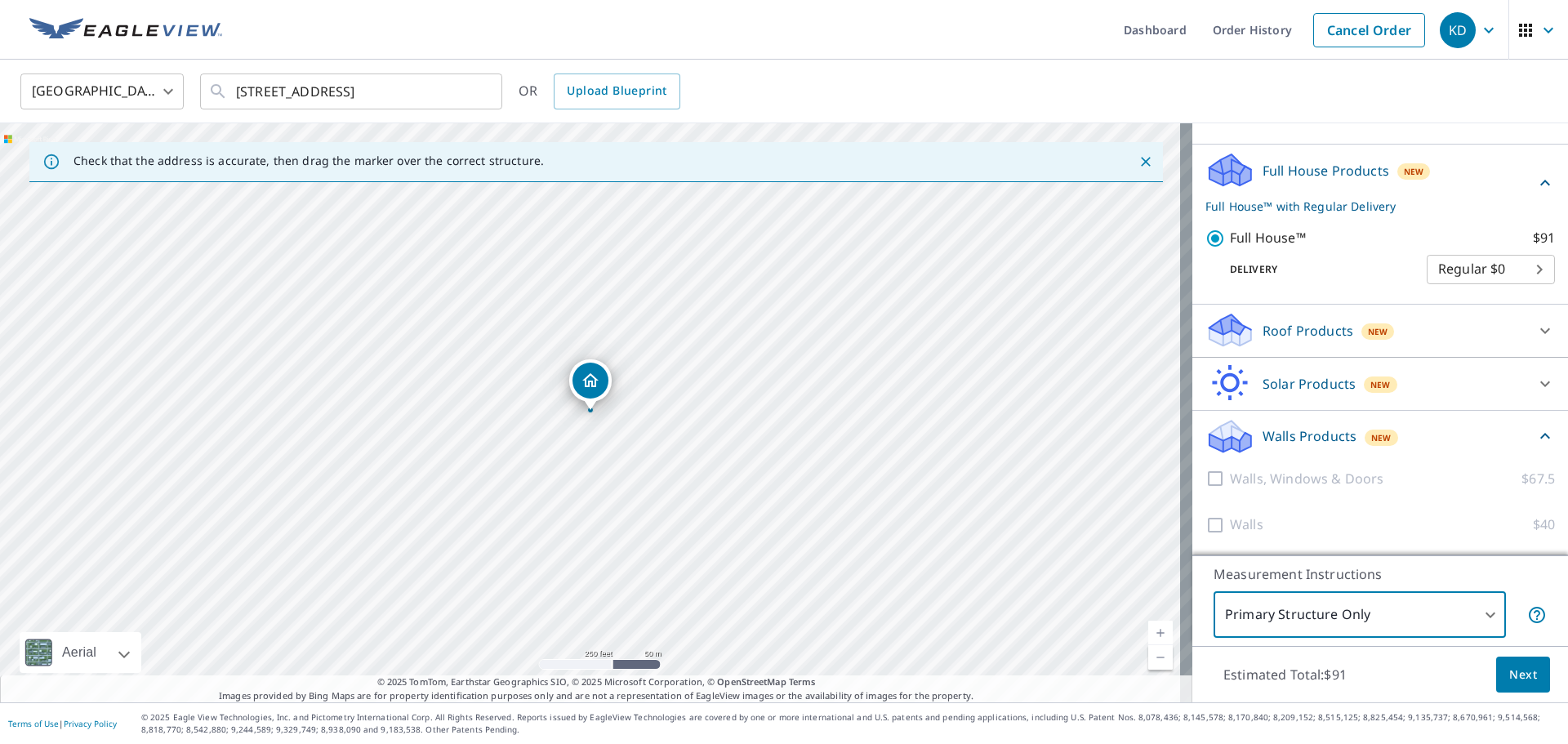
click at [1329, 442] on p "Walls Products" at bounding box center [1309, 437] width 94 height 20
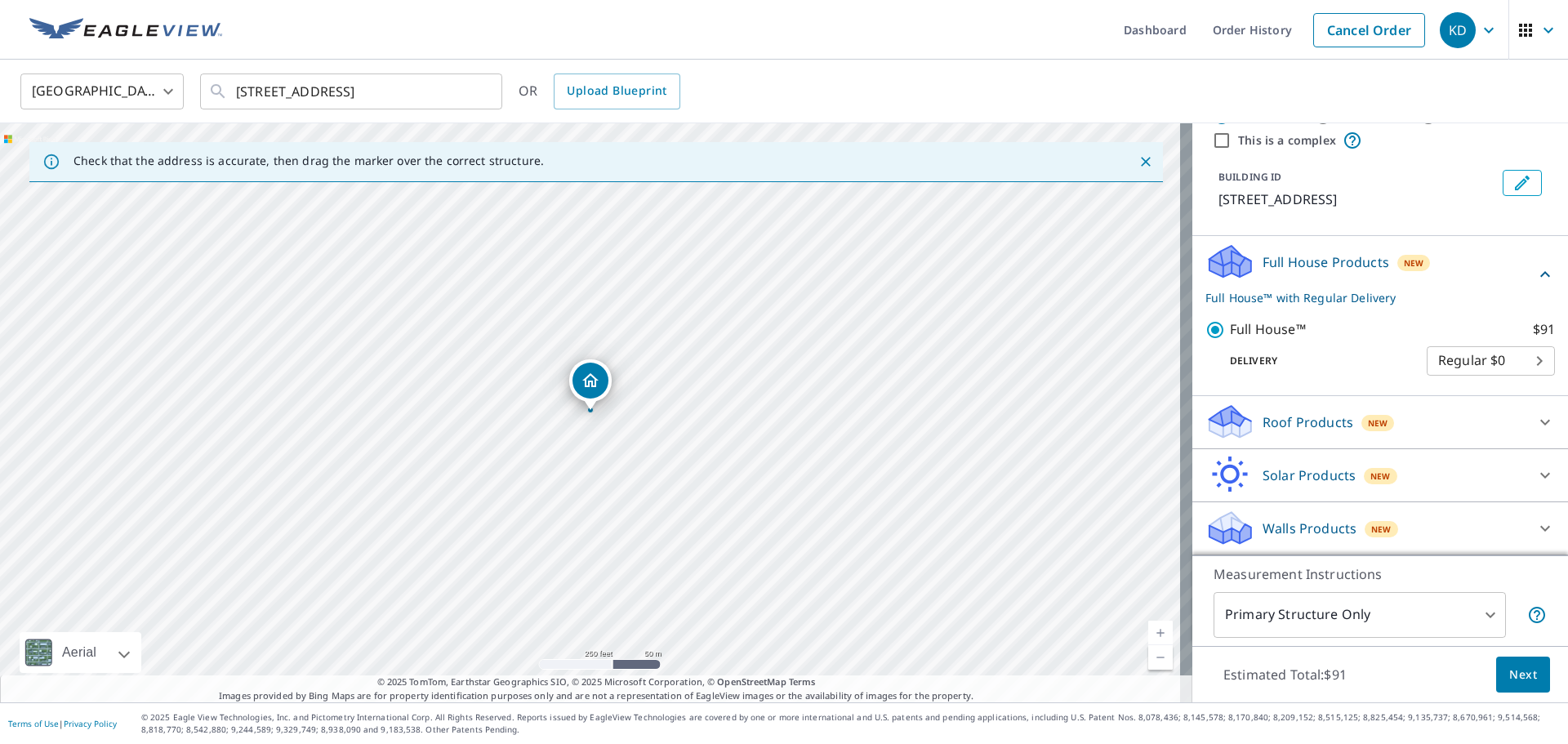
scroll to position [57, 0]
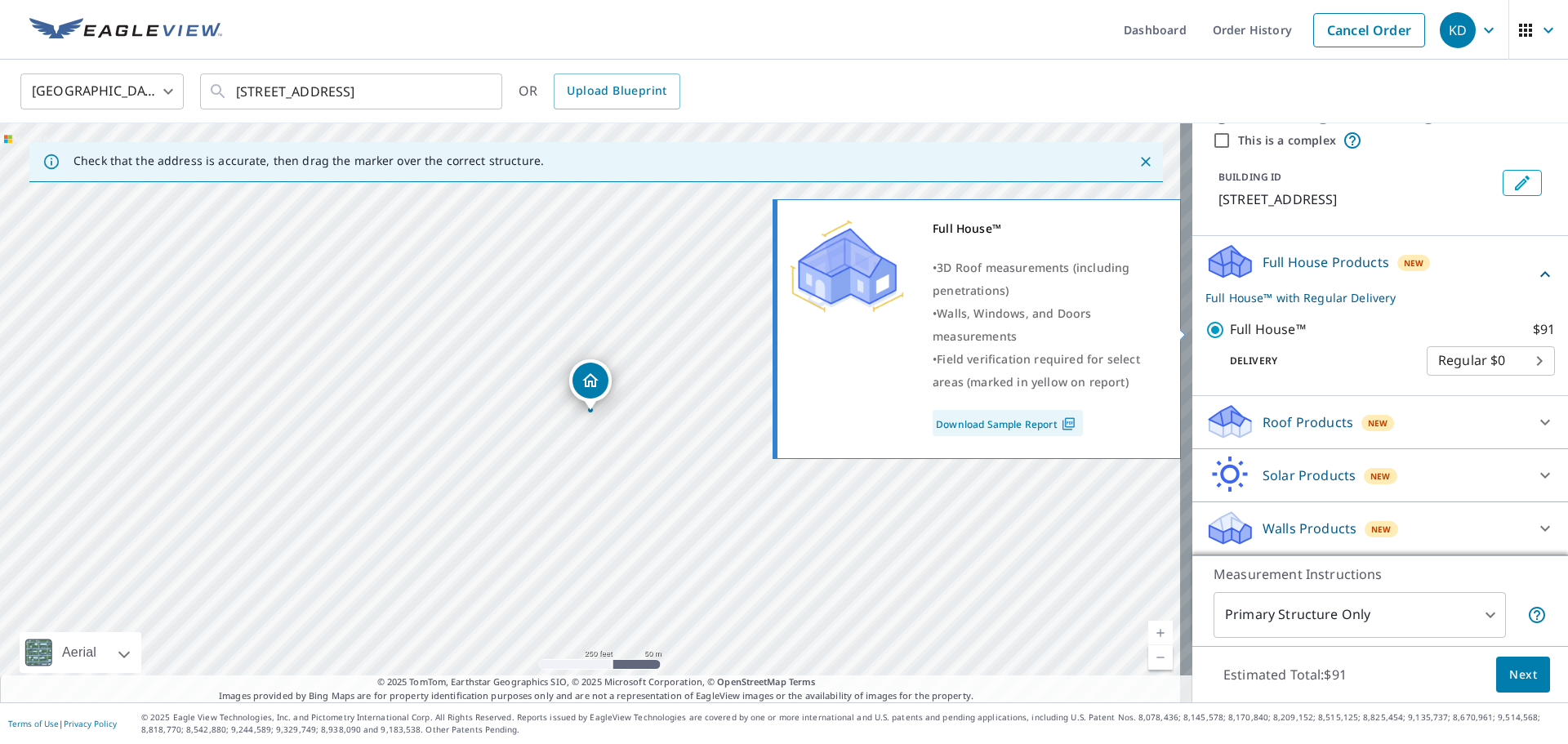
click at [1206, 331] on input "Full House™ $91" at bounding box center [1217, 330] width 24 height 20
checkbox input "false"
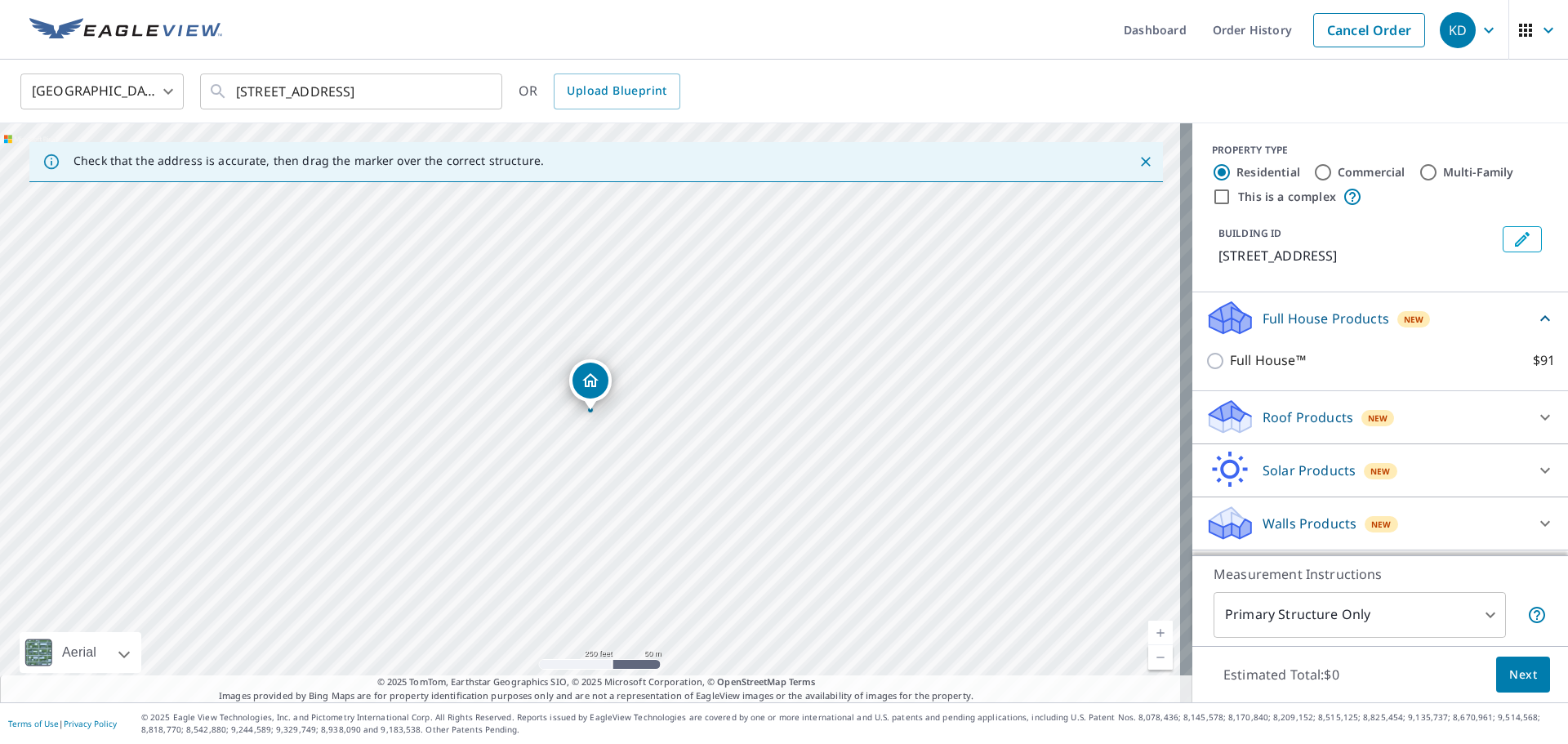
click at [1307, 508] on div "Walls Products New" at bounding box center [1366, 523] width 320 height 38
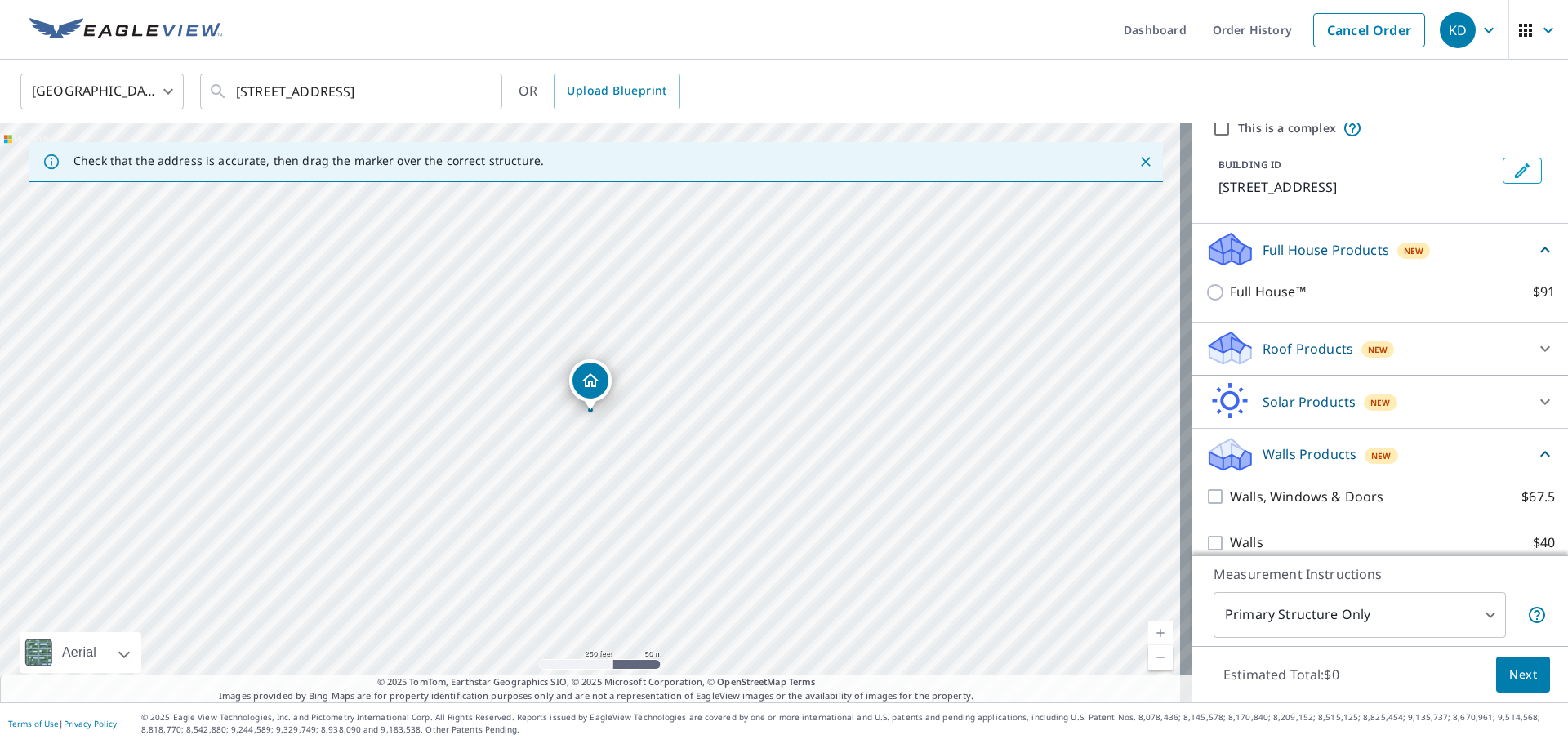
scroll to position [87, 0]
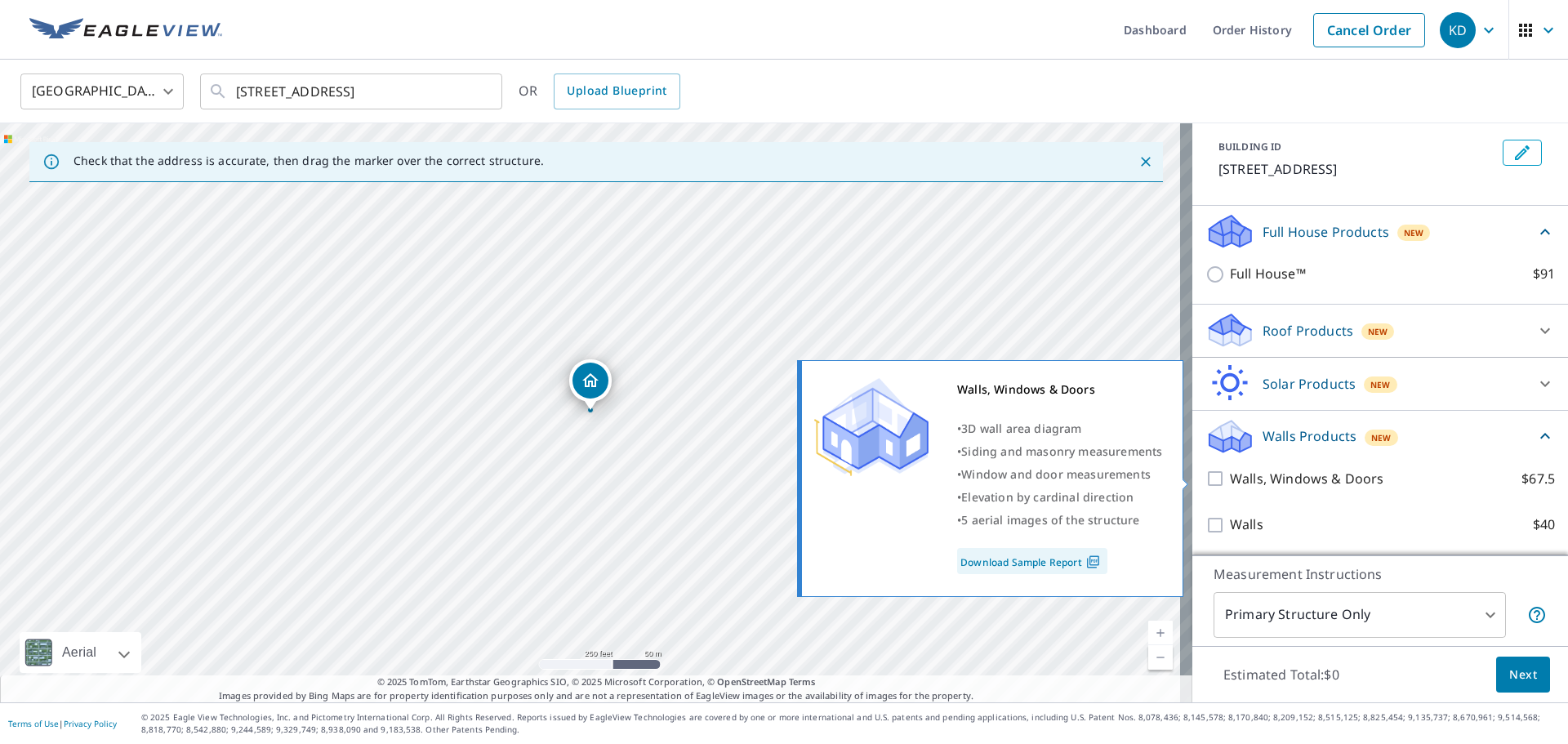
click at [1206, 480] on input "Walls, Windows & Doors $67.5" at bounding box center [1217, 479] width 24 height 20
checkbox input "true"
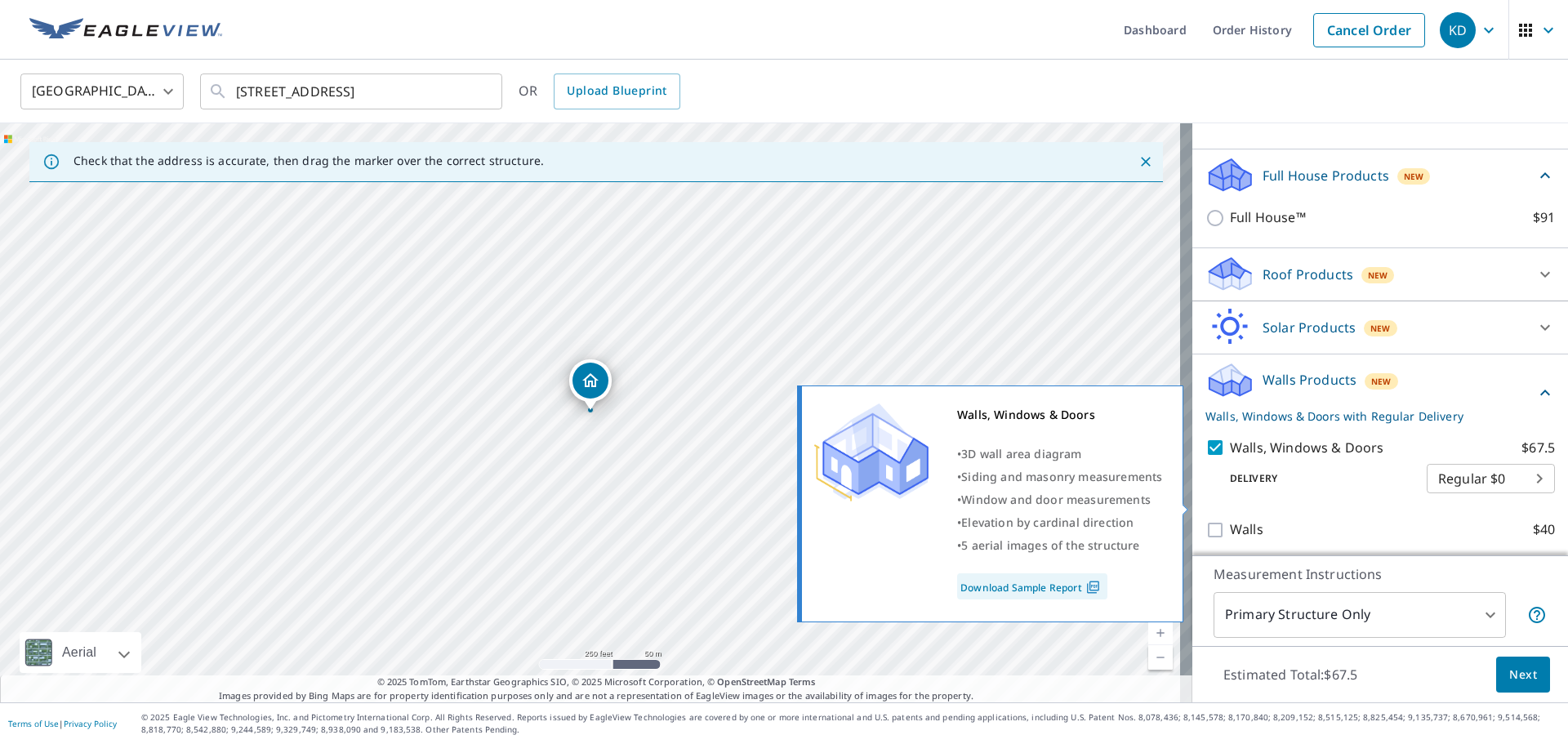
scroll to position [147, 0]
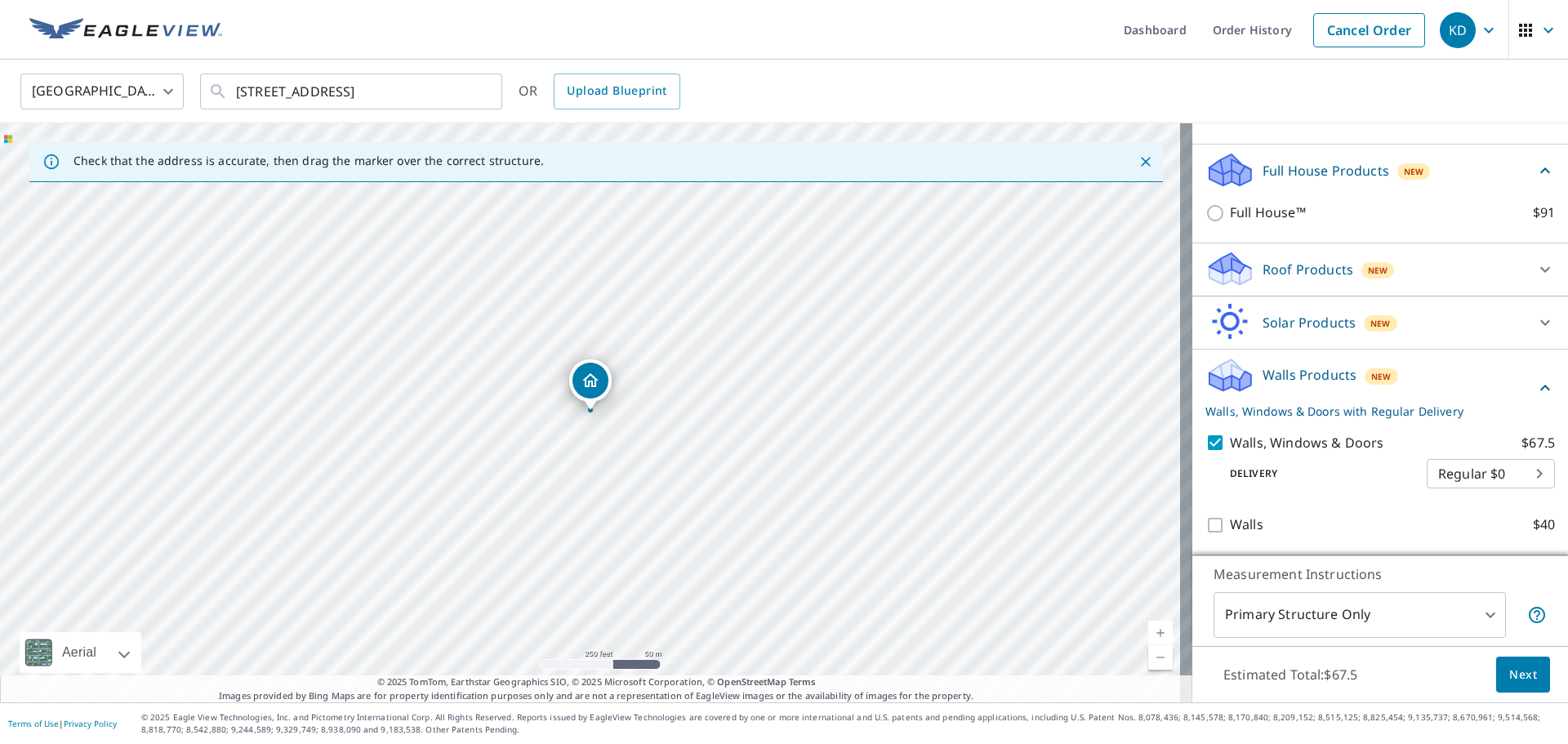
click at [1509, 673] on span "Next" at bounding box center [1522, 675] width 27 height 21
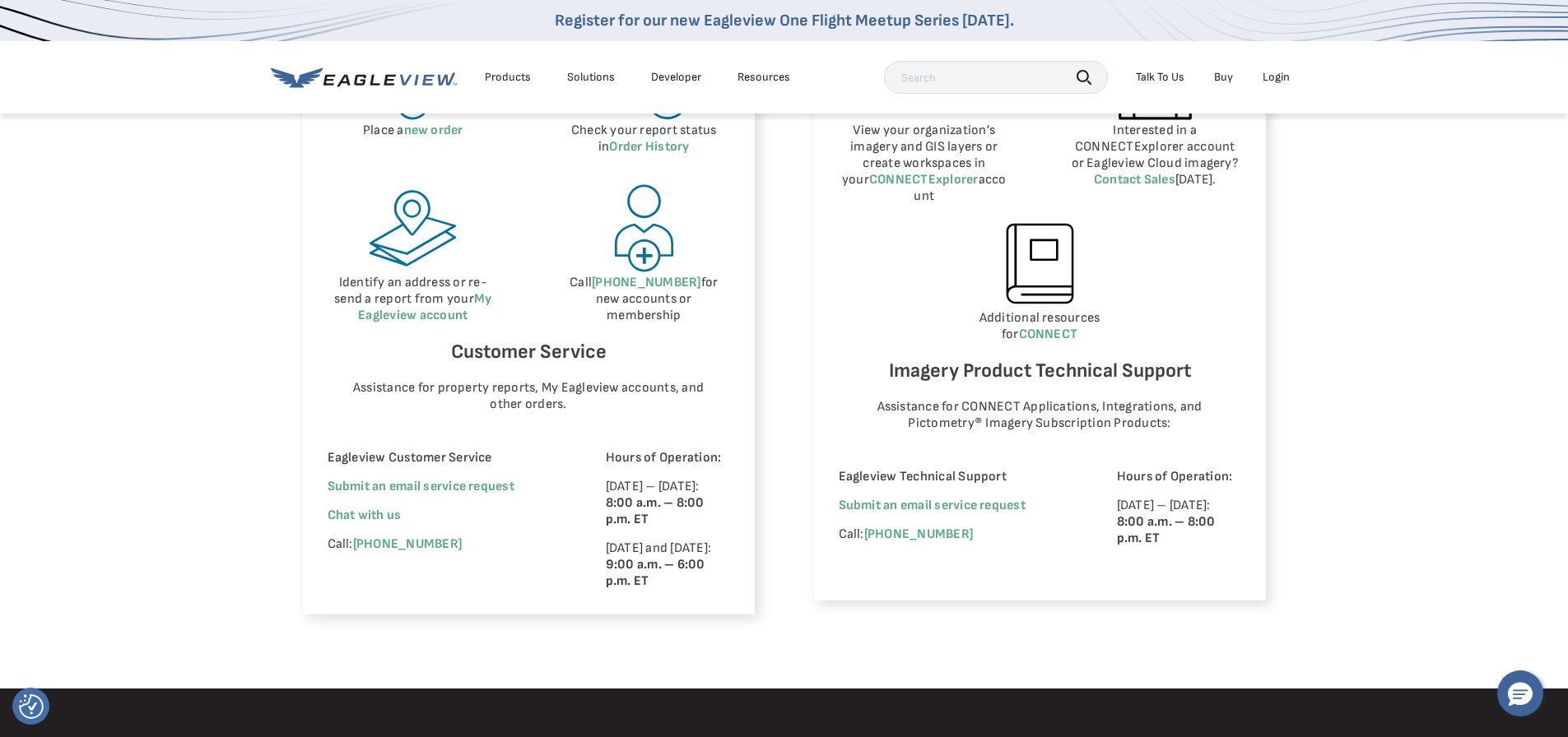
scroll to position [905, 0]
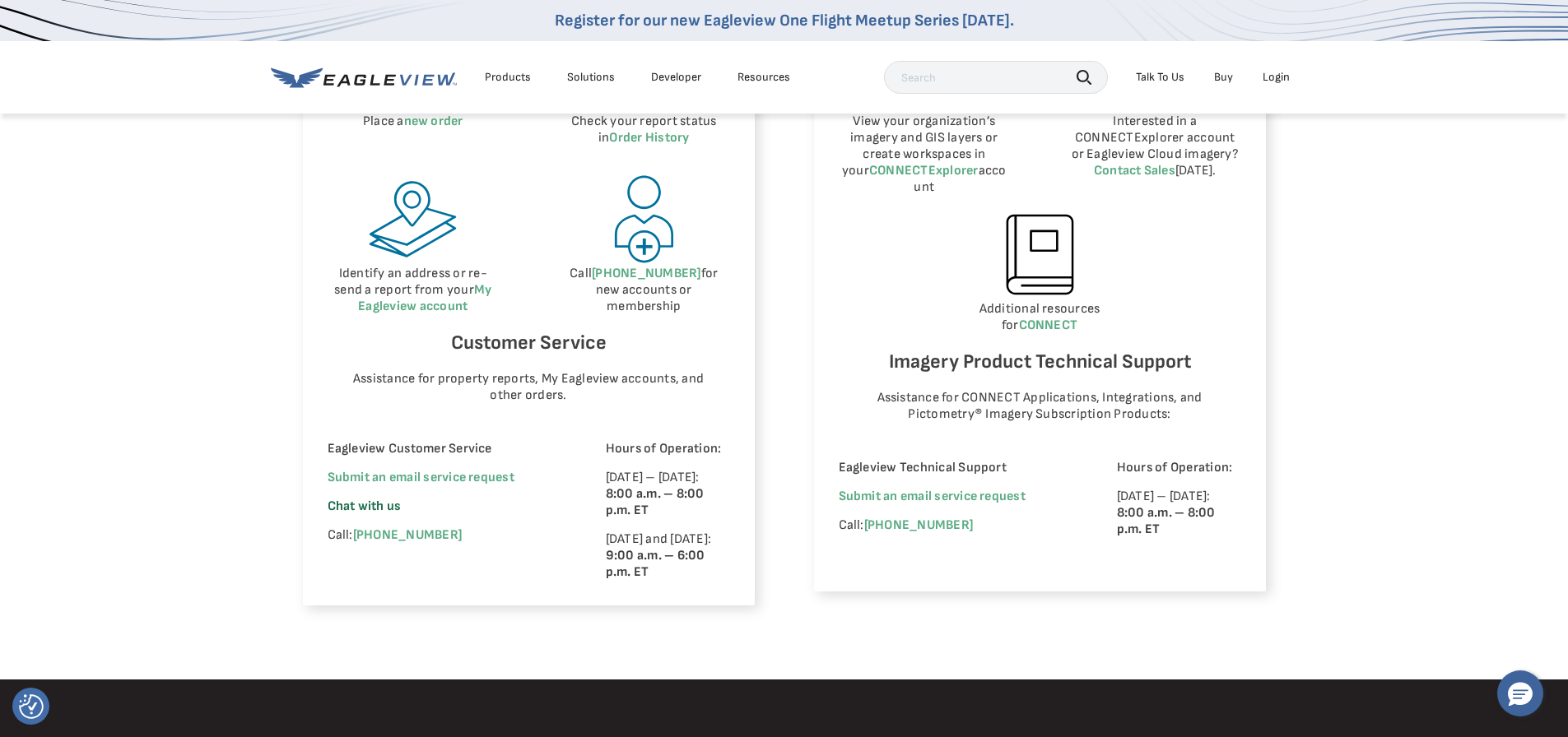
click at [379, 510] on span "Chat with us" at bounding box center [364, 506] width 74 height 16
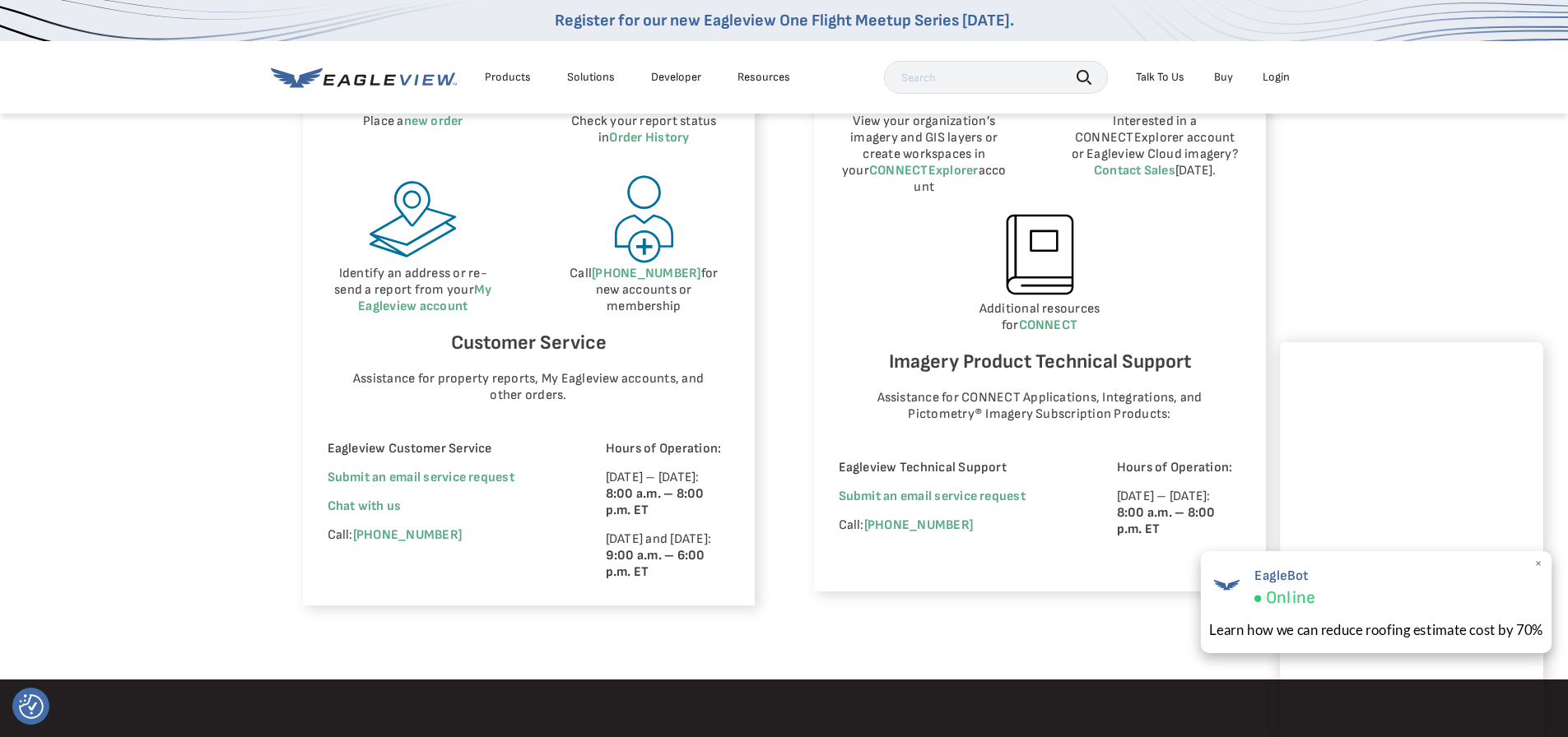
click at [1539, 561] on span "×" at bounding box center [1539, 564] width 9 height 18
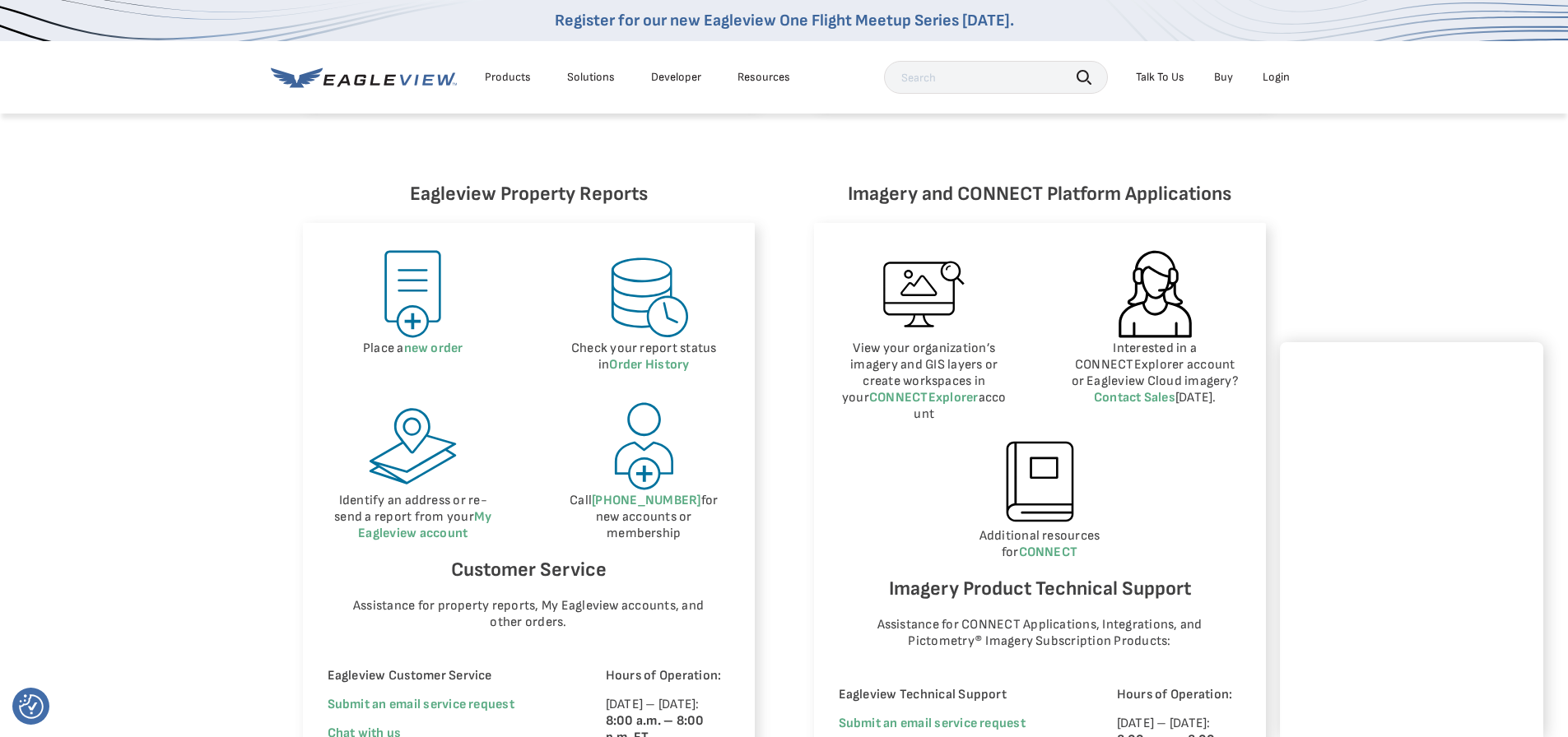
scroll to position [494, 0]
